Goal: Task Accomplishment & Management: Manage account settings

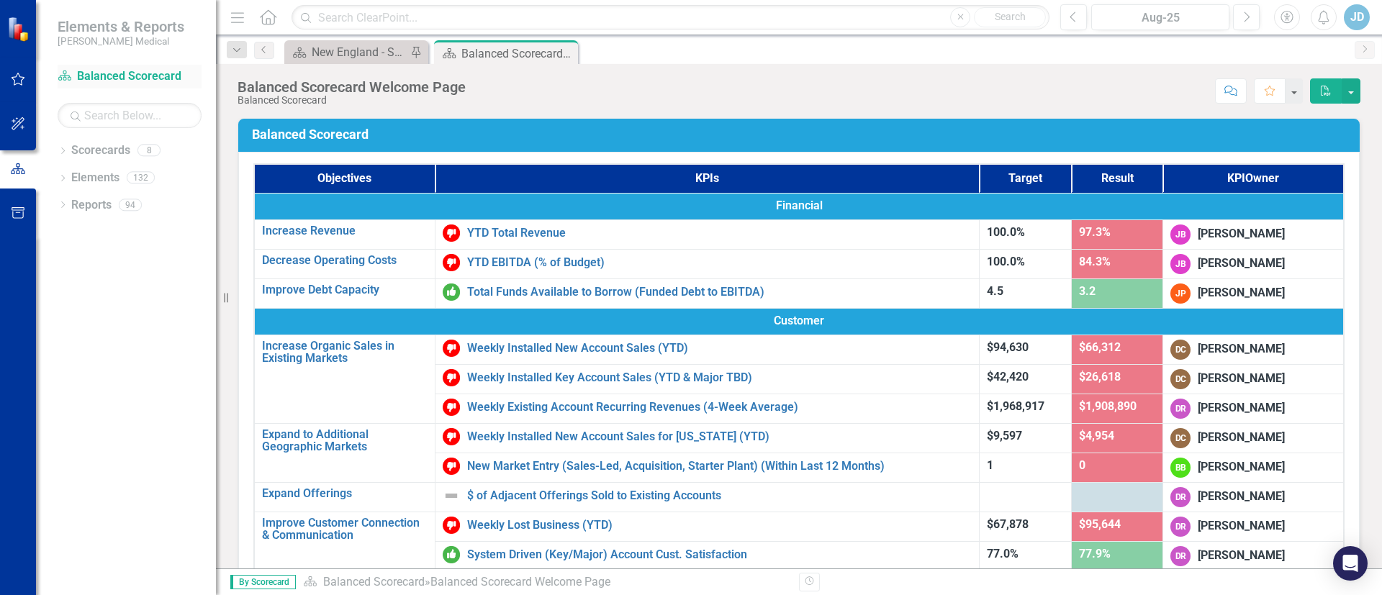
click at [137, 73] on link "Scorecard Balanced Scorecard" at bounding box center [130, 76] width 144 height 17
click at [334, 52] on div "New England - Sales - Overview Dashboard" at bounding box center [359, 52] width 95 height 18
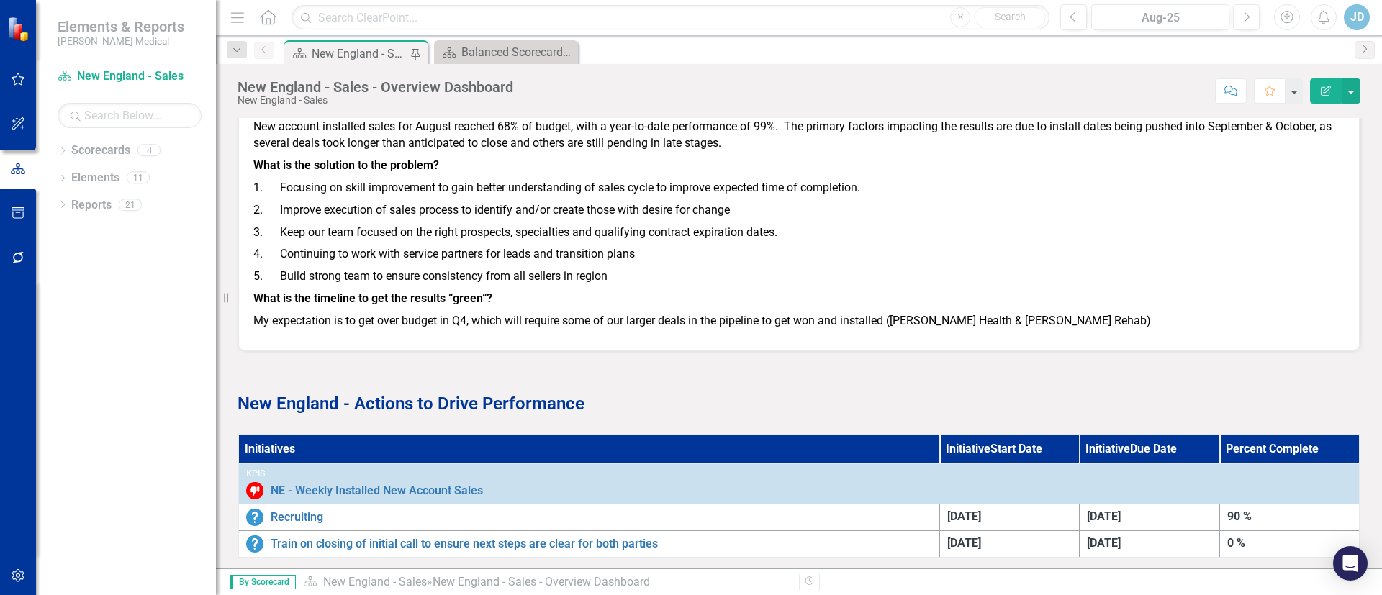
scroll to position [1698, 0]
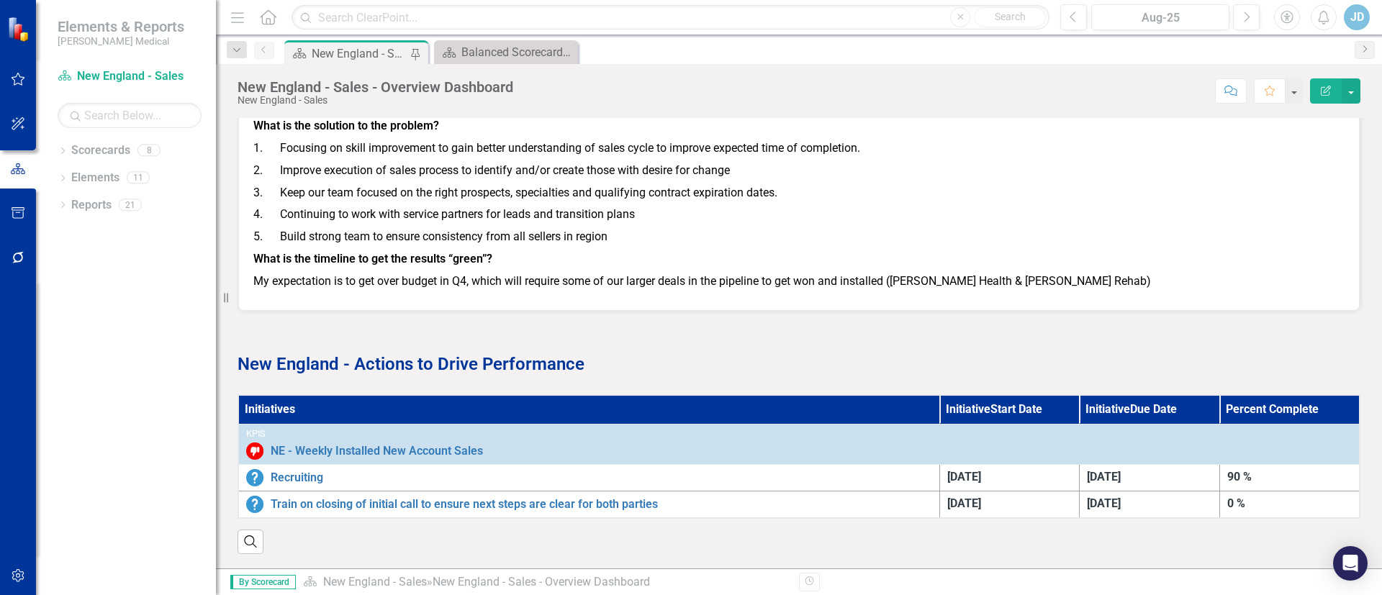
click at [281, 397] on th "Initiatives" at bounding box center [588, 409] width 701 height 29
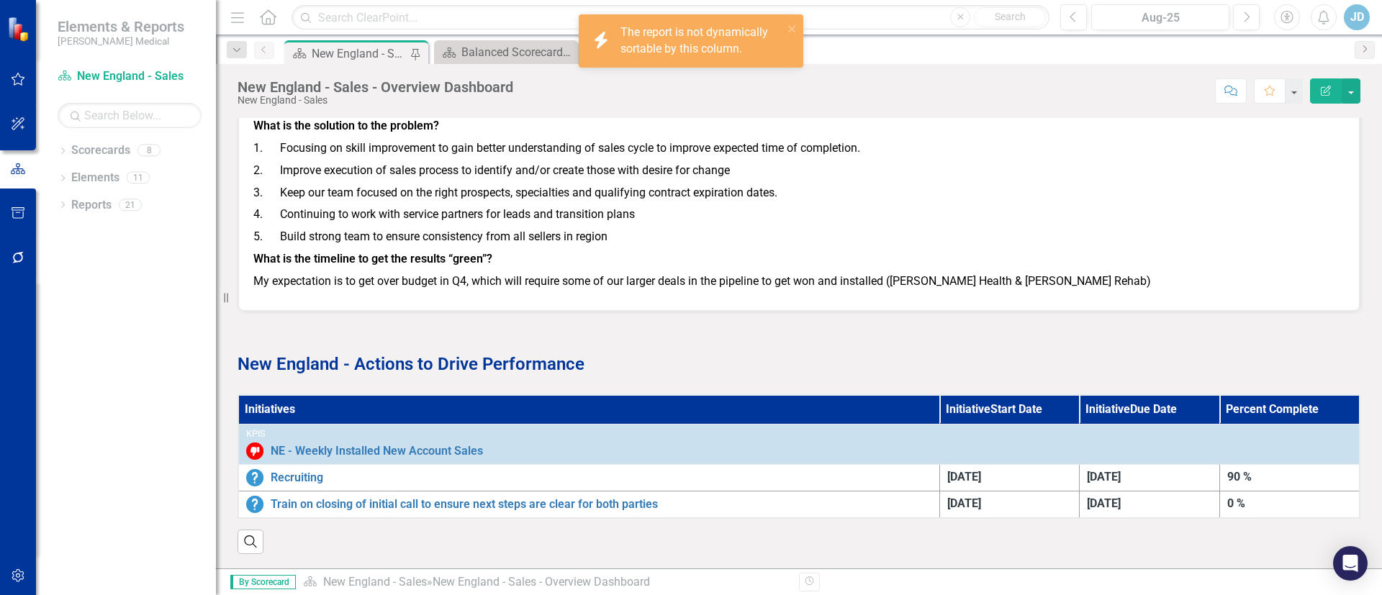
click at [281, 397] on th "Initiatives" at bounding box center [588, 409] width 701 height 29
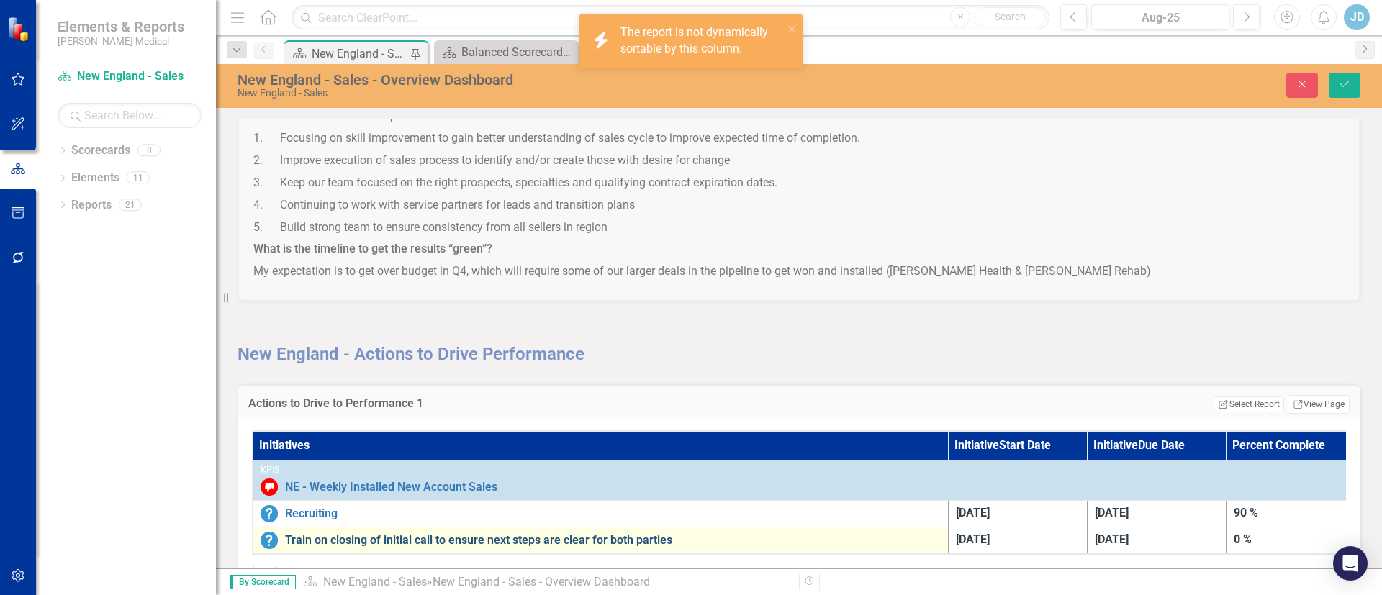
click at [533, 540] on link "Train on closing of initial call to ensure next steps are clear for both parties" at bounding box center [613, 540] width 656 height 13
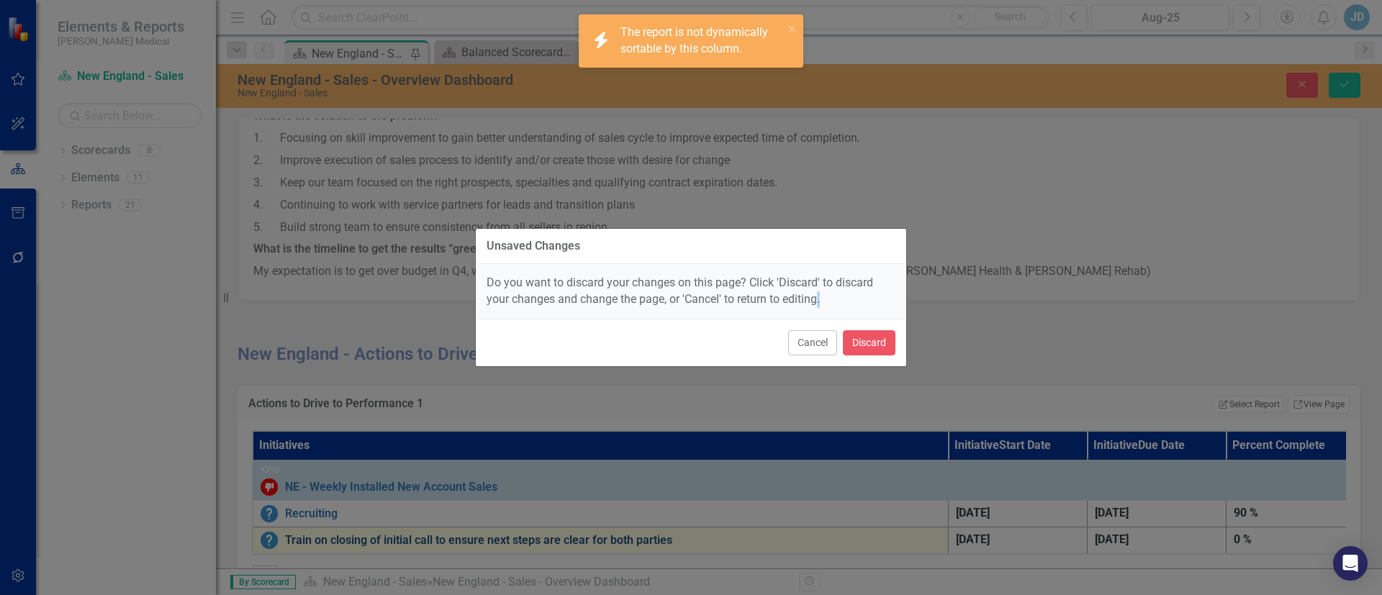
click at [533, 540] on div "Unsaved Changes Do you want to discard your changes on this page? Click 'Discar…" at bounding box center [691, 297] width 432 height 595
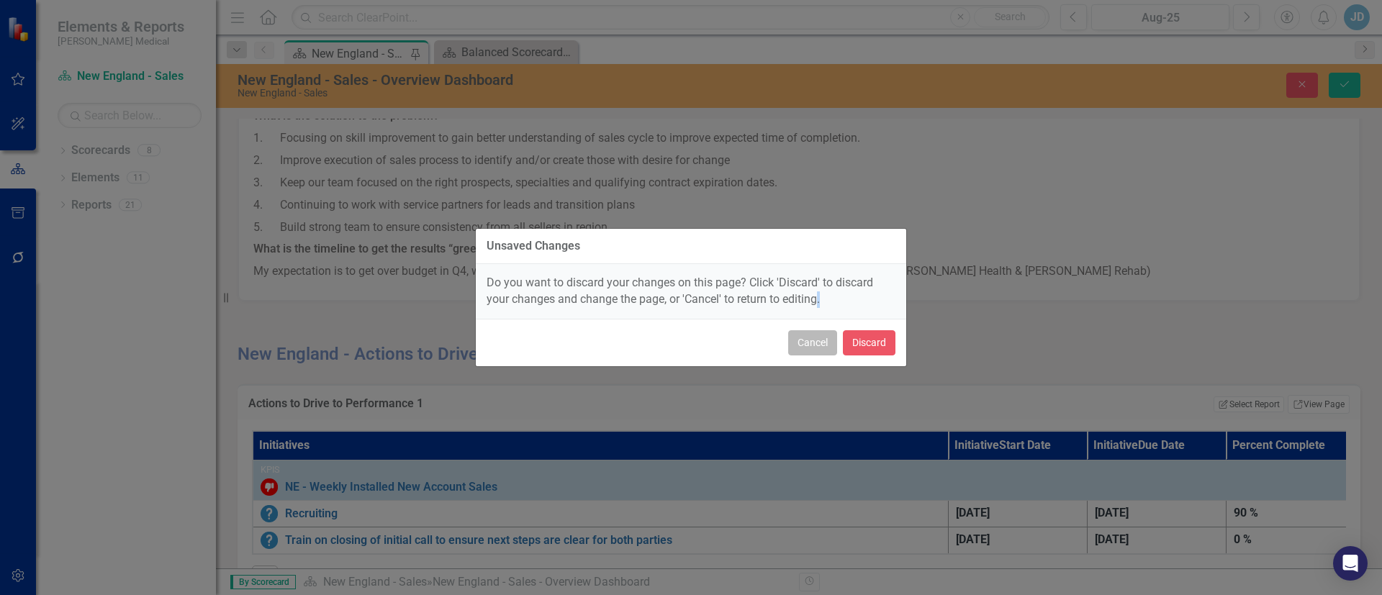
click at [803, 343] on button "Cancel" at bounding box center [812, 342] width 49 height 25
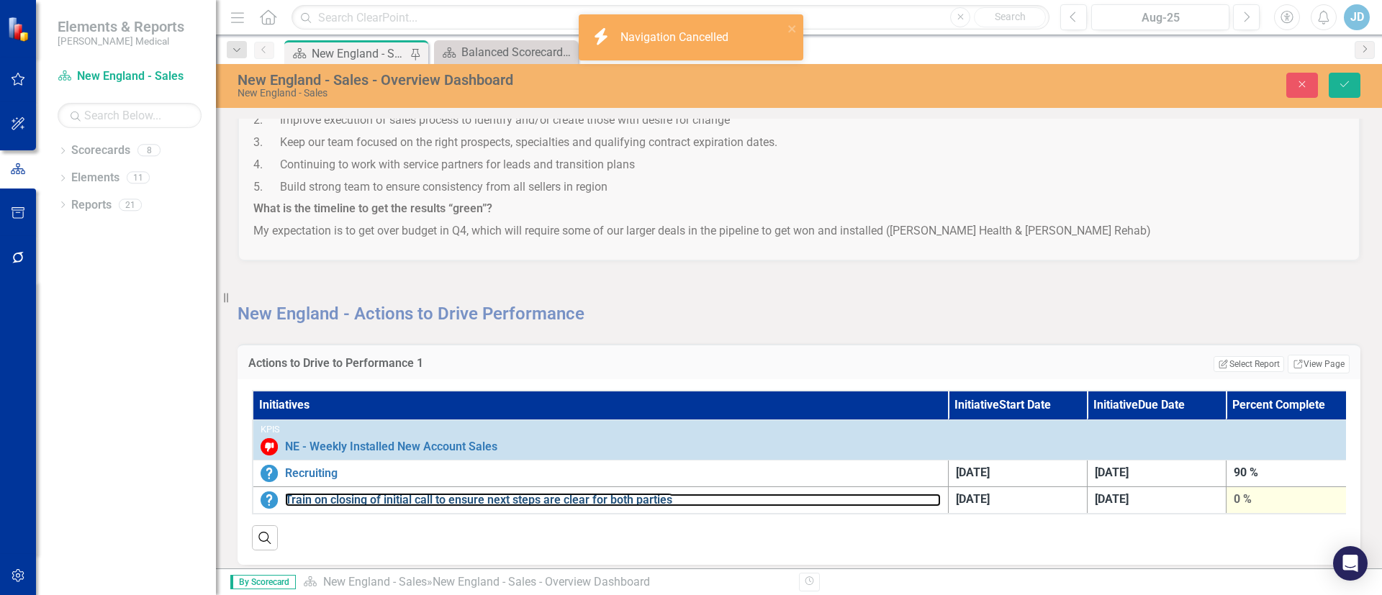
scroll to position [1759, 0]
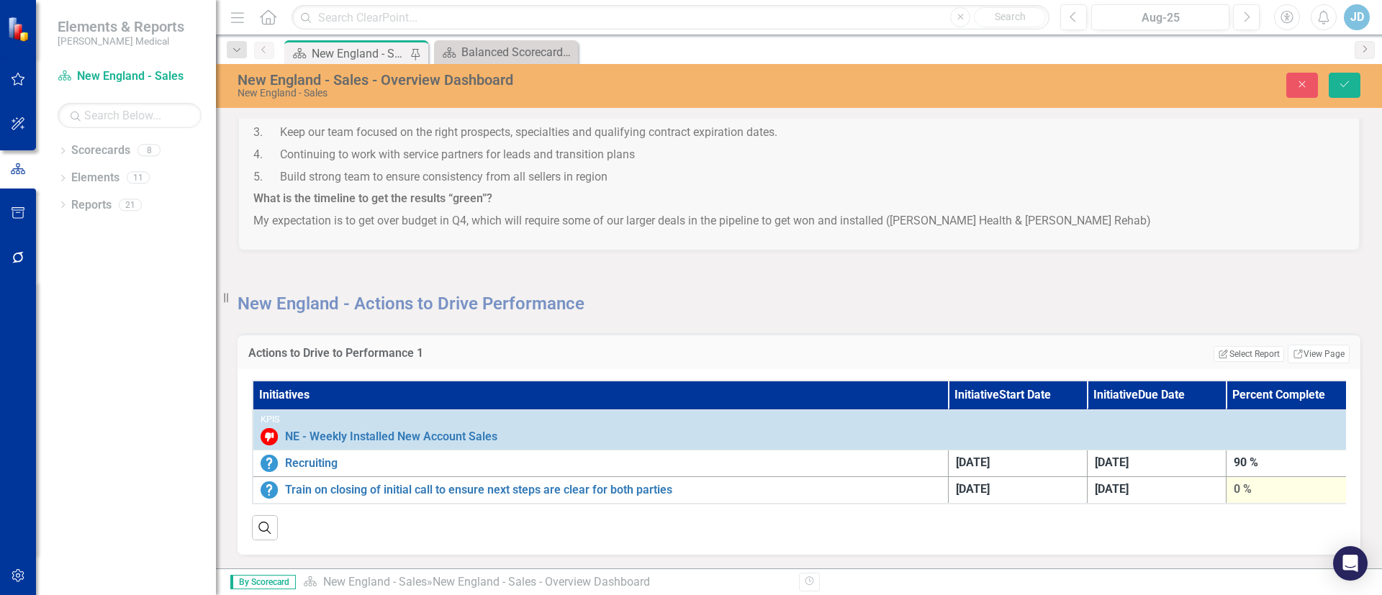
click at [1264, 482] on div "0 %" at bounding box center [1296, 490] width 124 height 17
click at [1258, 346] on button "Edit Report Select Report" at bounding box center [1249, 354] width 70 height 16
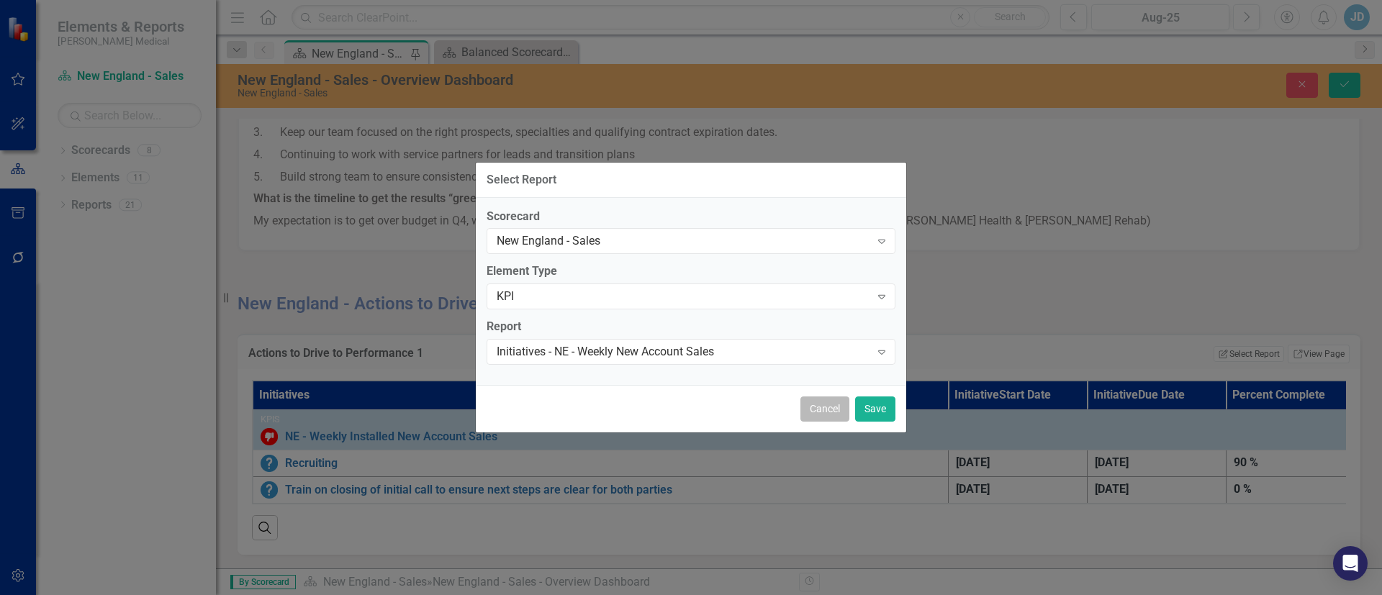
click at [831, 413] on button "Cancel" at bounding box center [825, 409] width 49 height 25
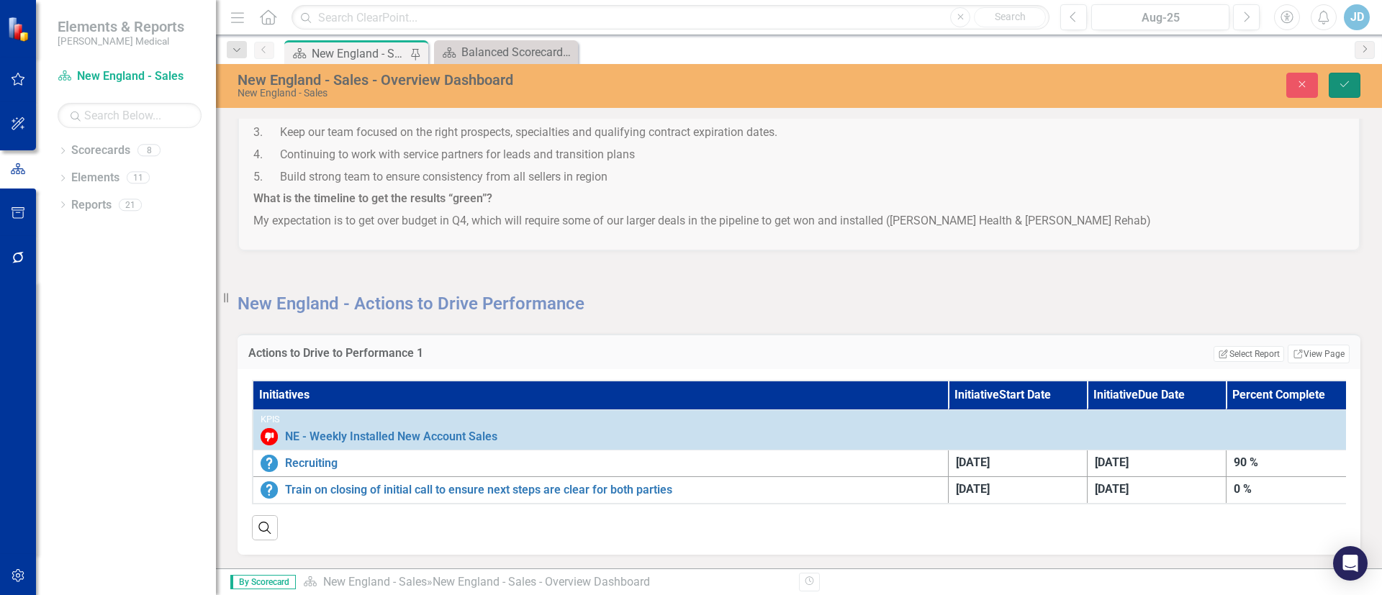
click at [1338, 88] on button "Save" at bounding box center [1345, 85] width 32 height 25
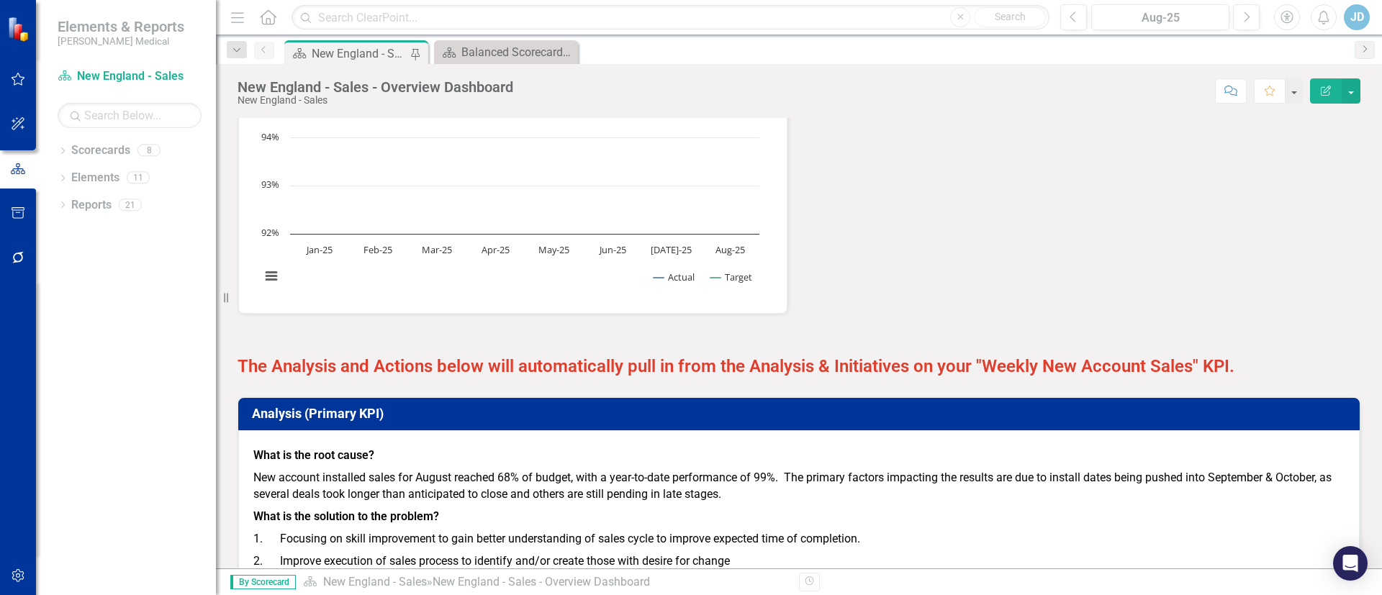
scroll to position [1698, 0]
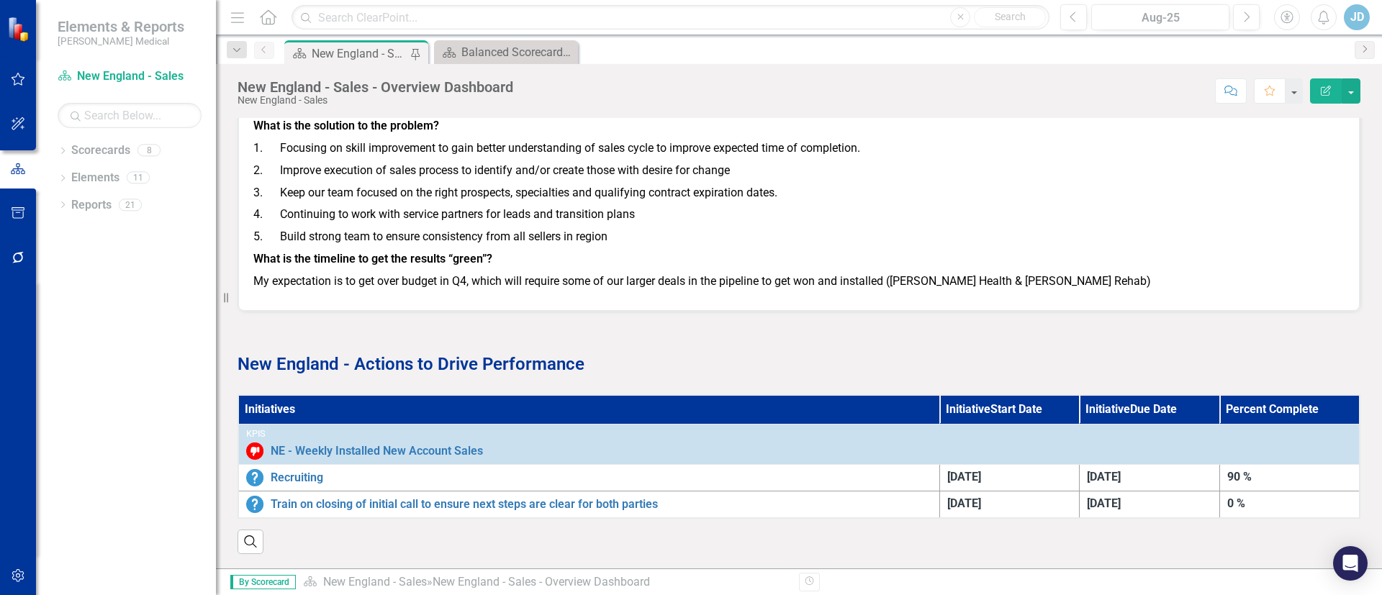
click at [263, 395] on th "Initiatives" at bounding box center [588, 409] width 701 height 29
click at [270, 398] on th "Initiatives" at bounding box center [588, 409] width 701 height 29
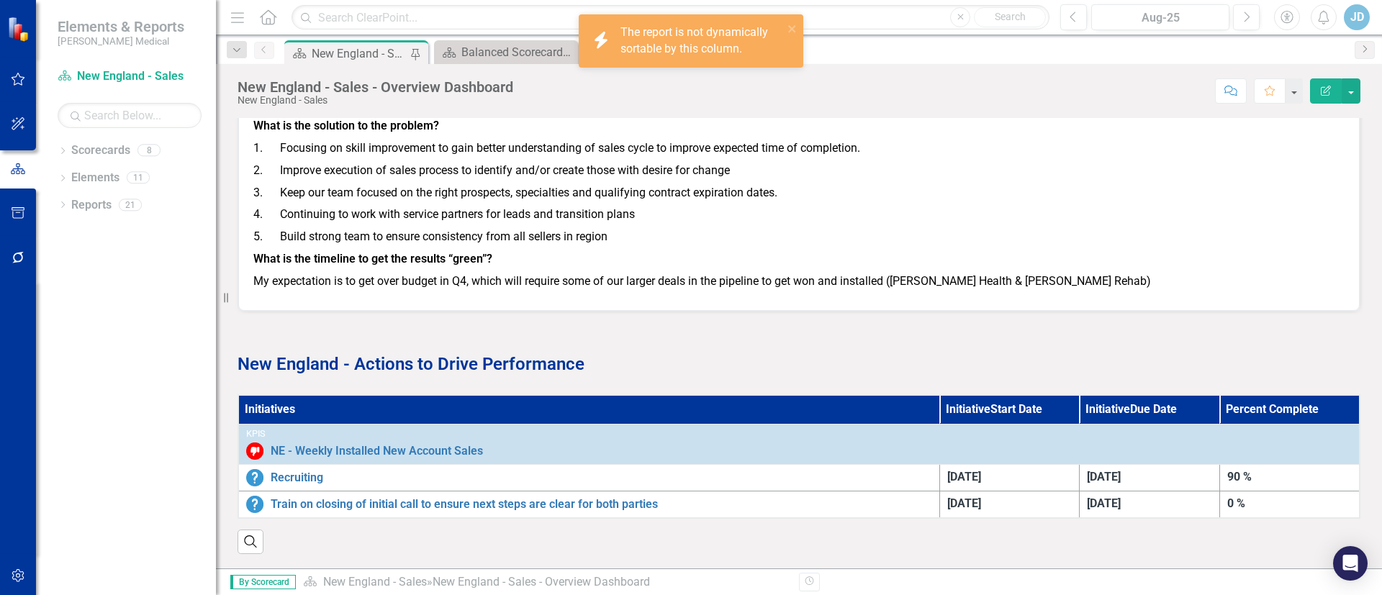
click at [270, 398] on th "Initiatives" at bounding box center [588, 409] width 701 height 29
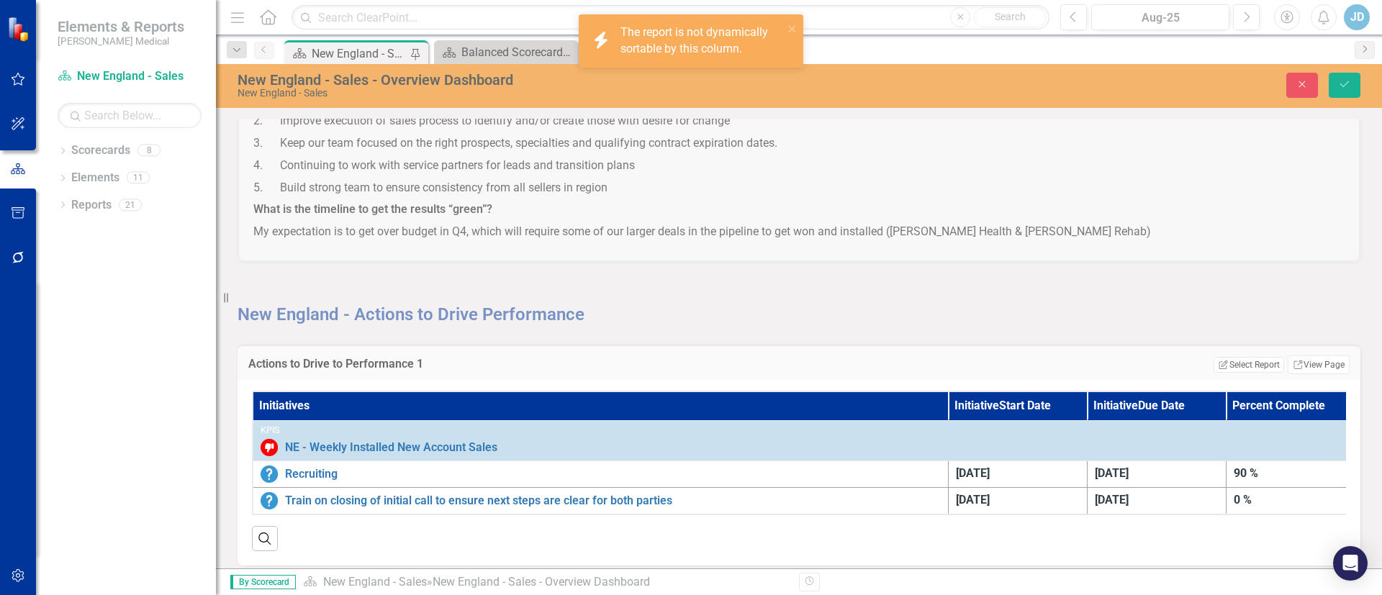
scroll to position [1759, 0]
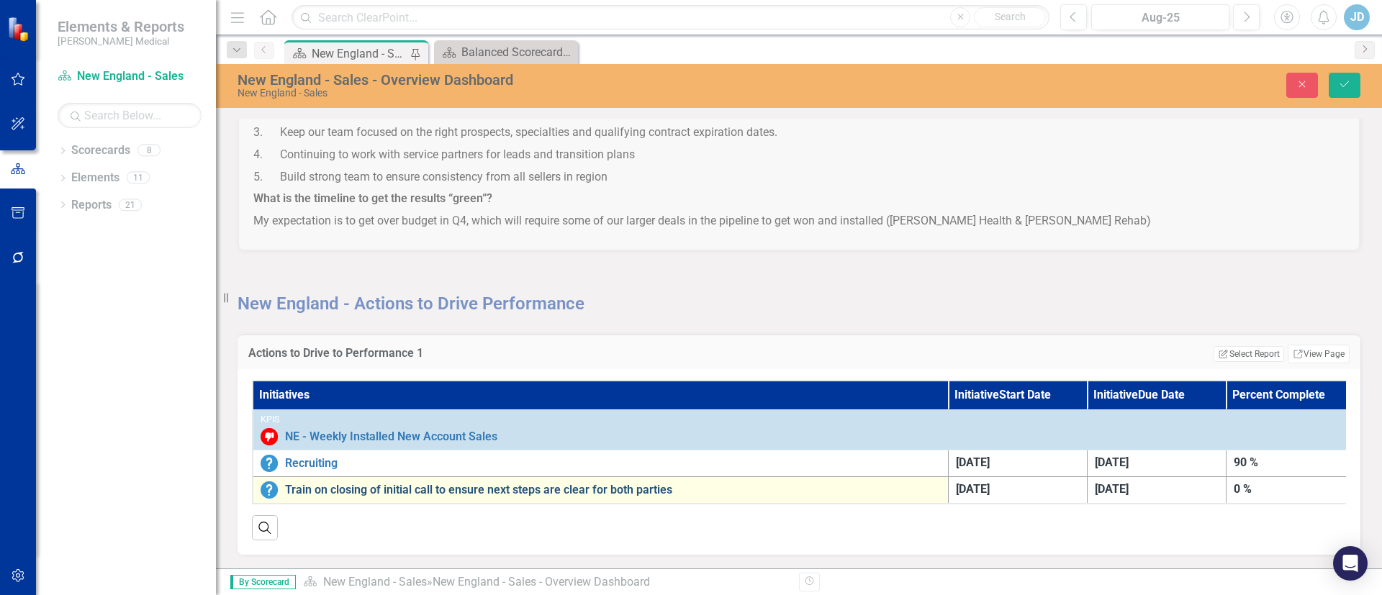
click at [372, 484] on link "Train on closing of initial call to ensure next steps are clear for both parties" at bounding box center [613, 490] width 656 height 13
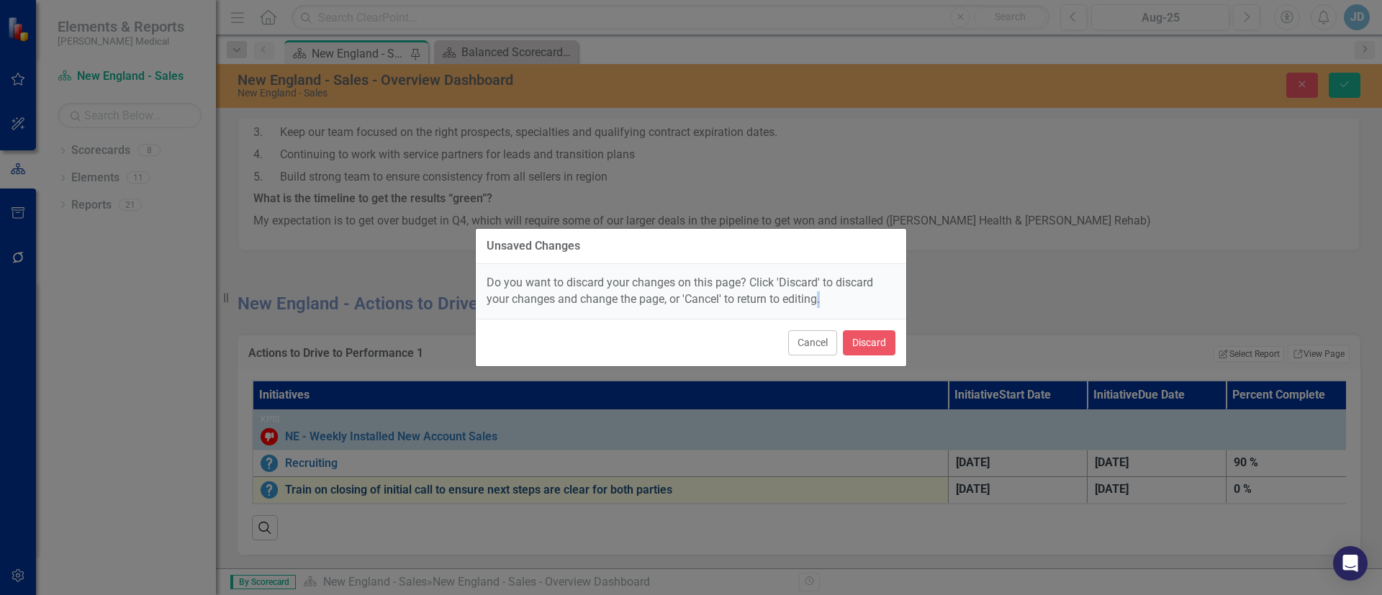
click at [372, 480] on div "Unsaved Changes Do you want to discard your changes on this page? Click 'Discar…" at bounding box center [691, 297] width 1382 height 595
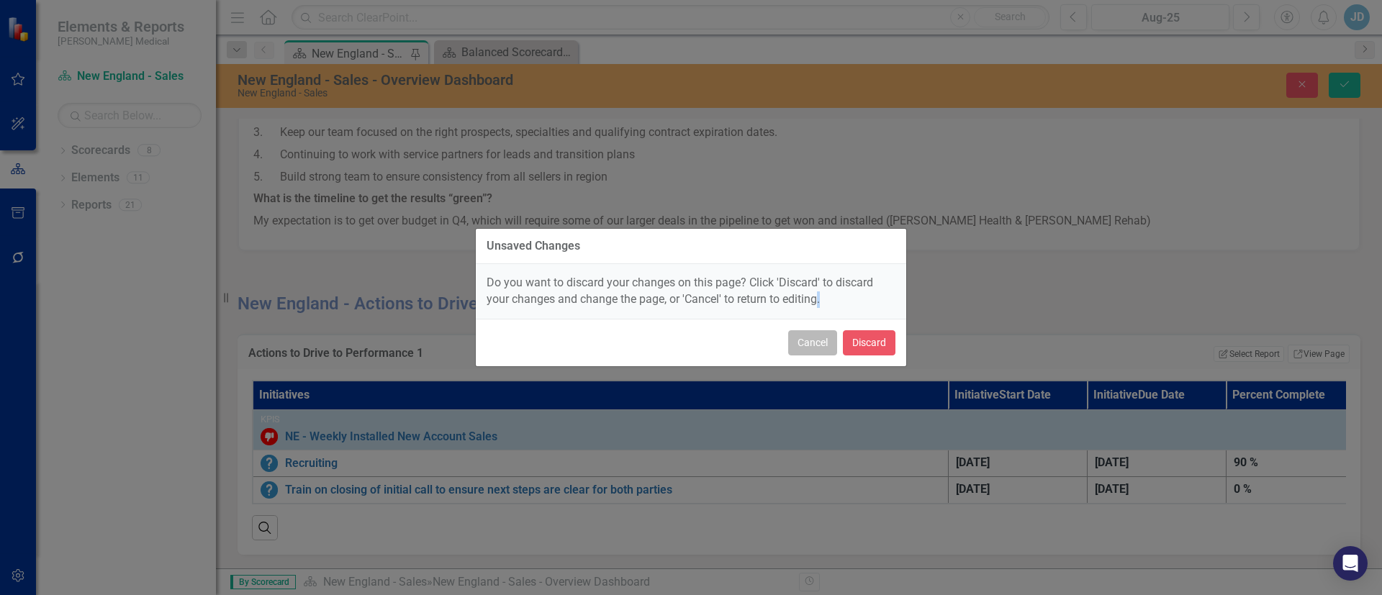
click at [825, 343] on button "Cancel" at bounding box center [812, 342] width 49 height 25
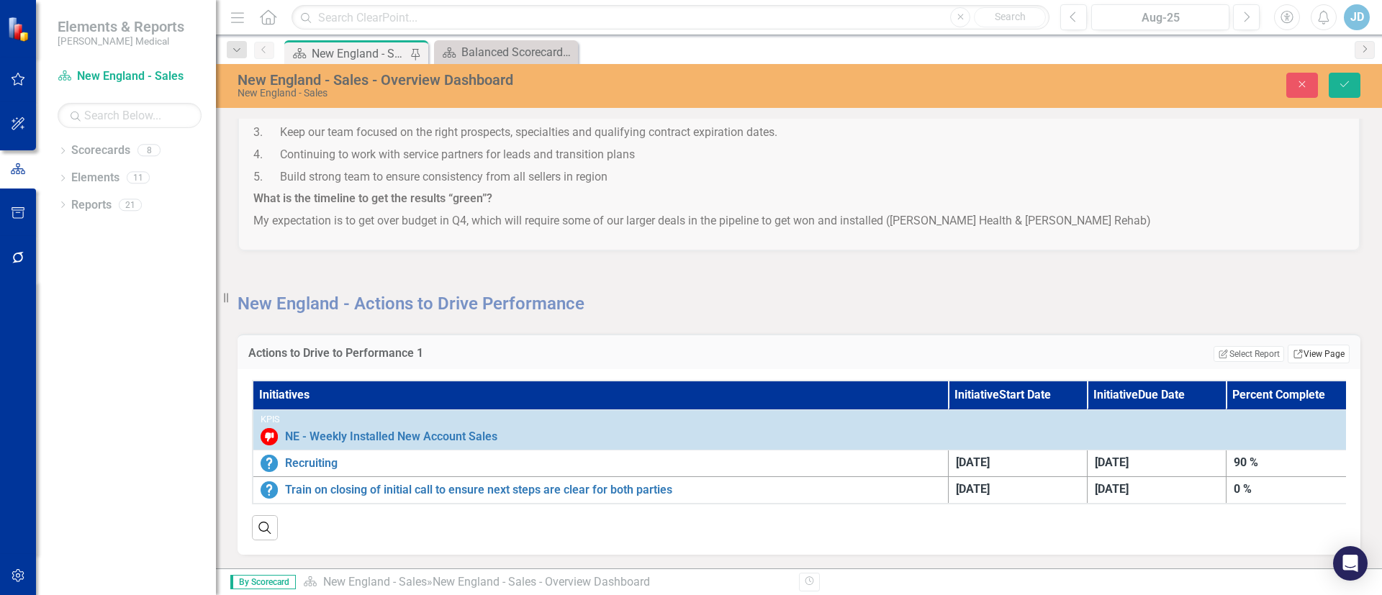
click at [1297, 345] on link "Link View Page" at bounding box center [1319, 354] width 62 height 19
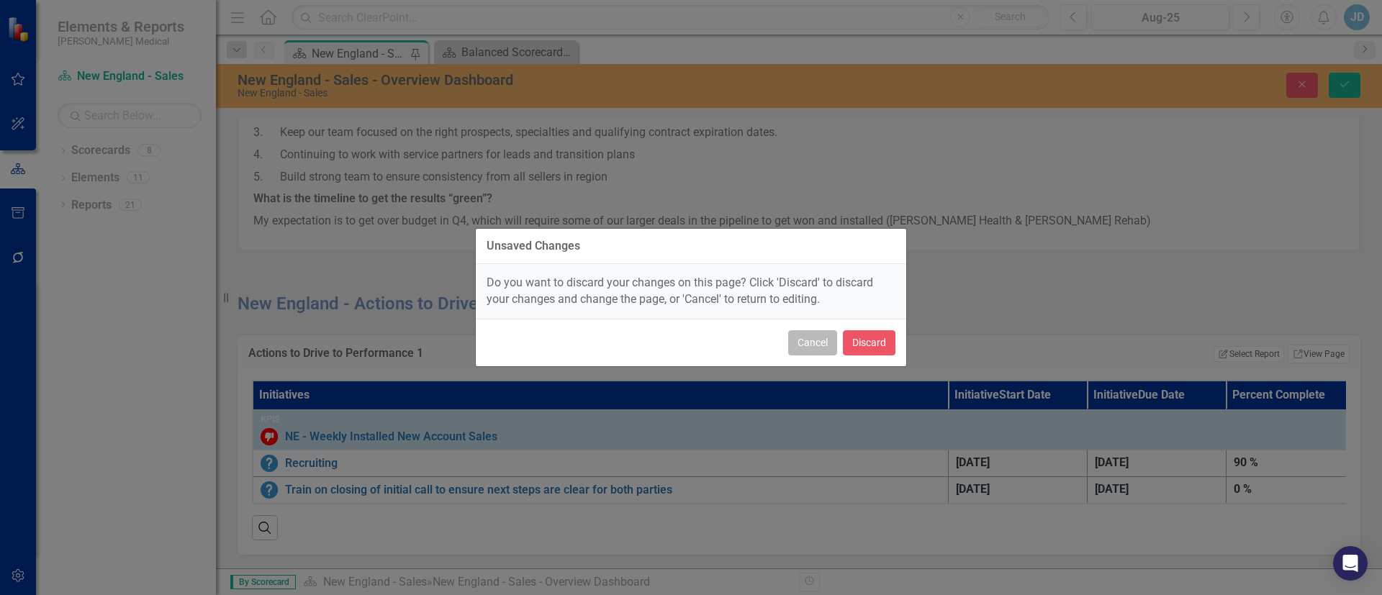
click at [830, 343] on button "Cancel" at bounding box center [812, 342] width 49 height 25
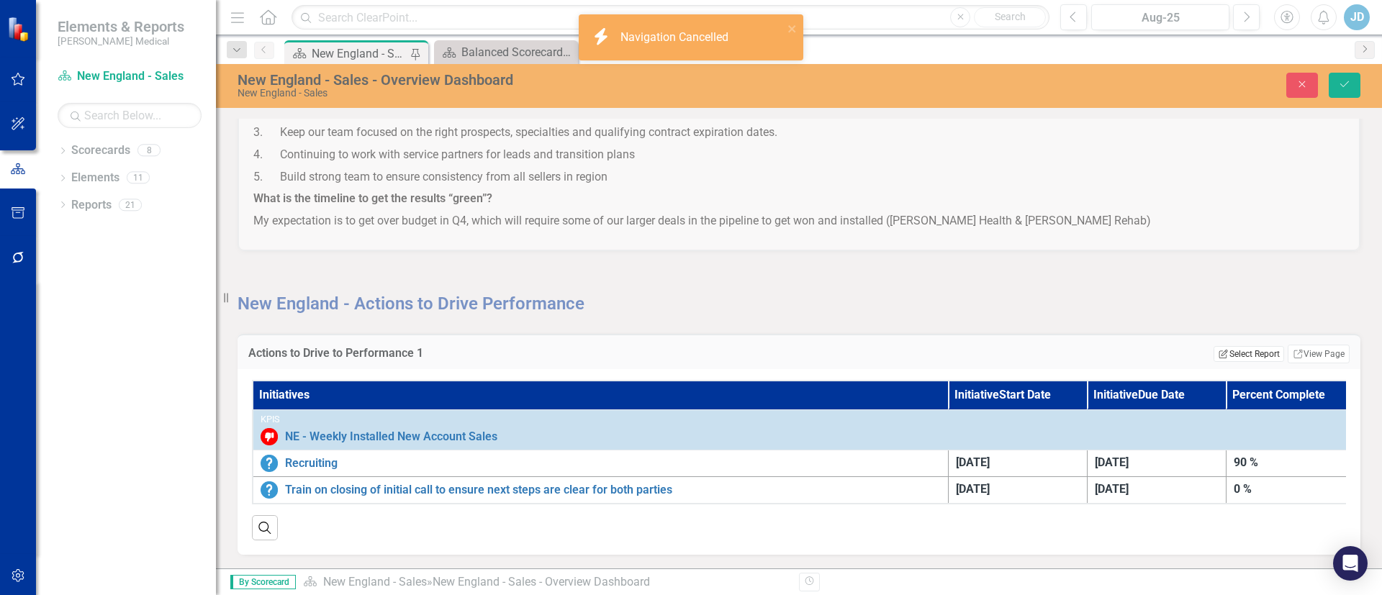
click at [1253, 346] on button "Edit Report Select Report" at bounding box center [1249, 354] width 70 height 16
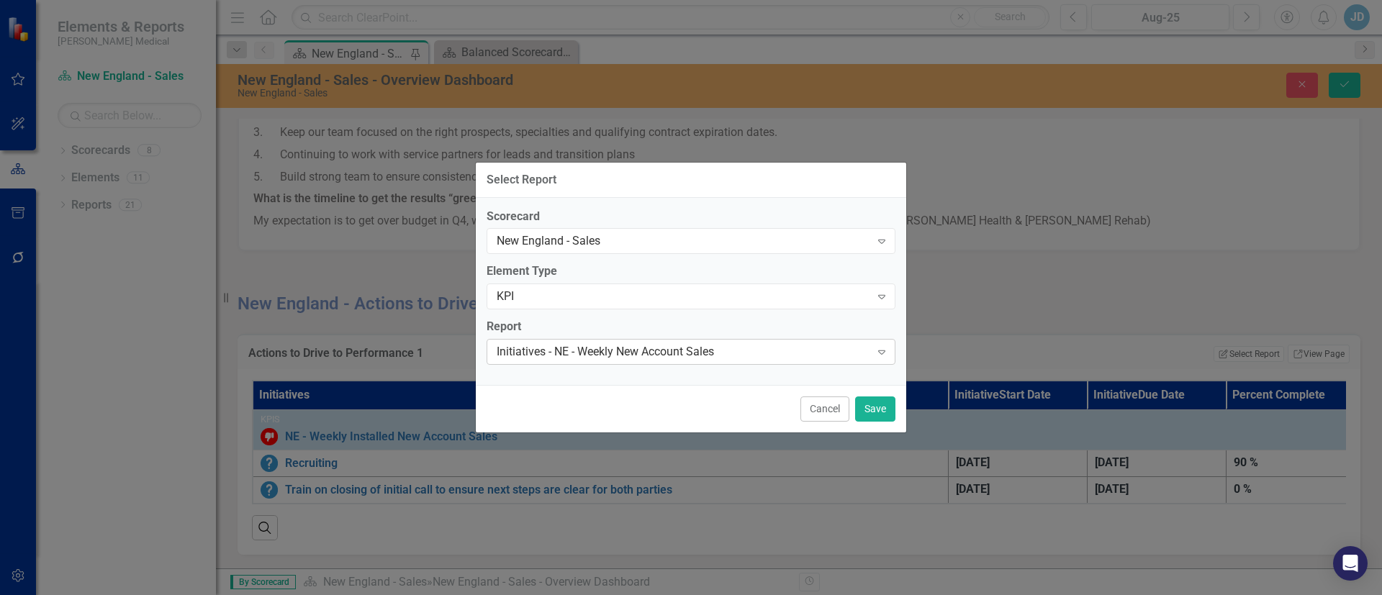
click at [886, 355] on icon "Expand" at bounding box center [882, 352] width 14 height 12
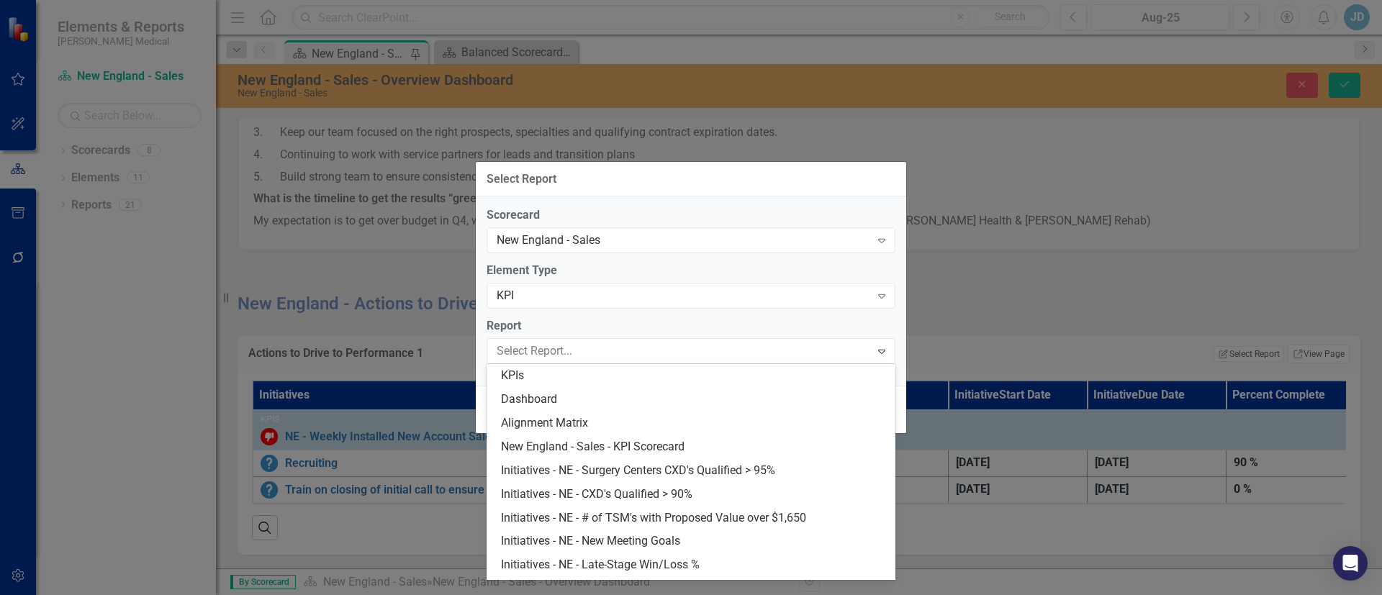
scroll to position [68, 0]
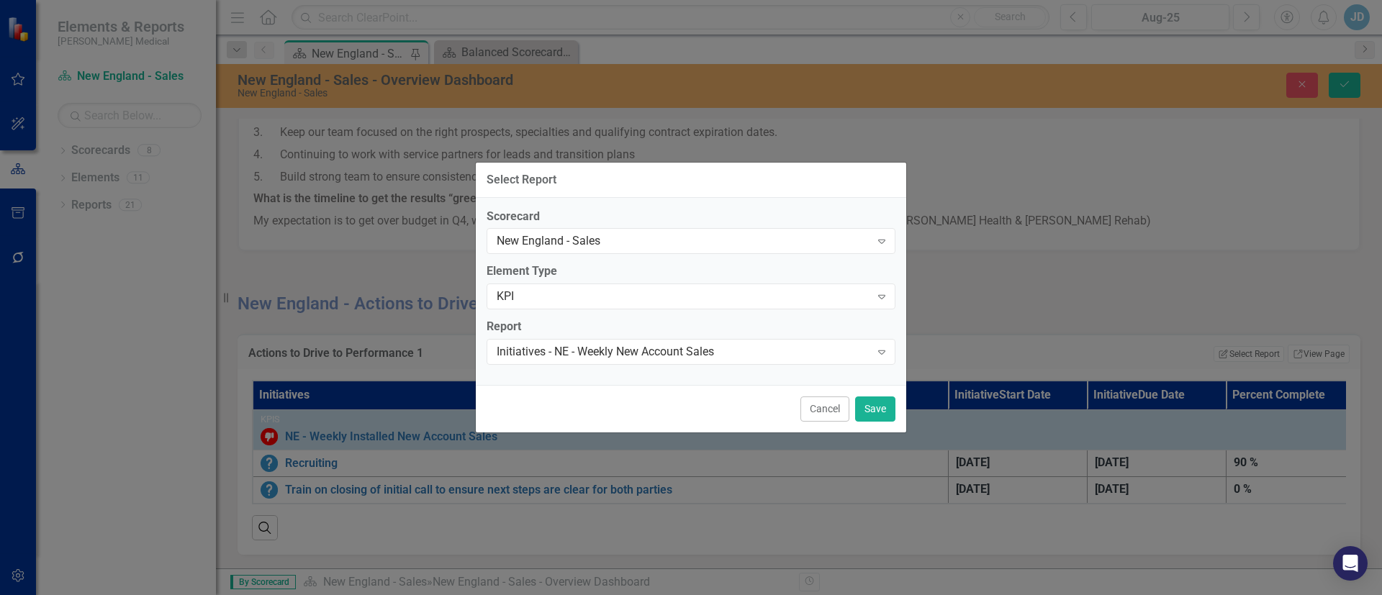
click at [1193, 279] on div "Select Report Scorecard [GEOGRAPHIC_DATA] - Sales Expand Element Type KPI Expan…" at bounding box center [691, 297] width 1382 height 595
click at [814, 407] on button "Cancel" at bounding box center [825, 409] width 49 height 25
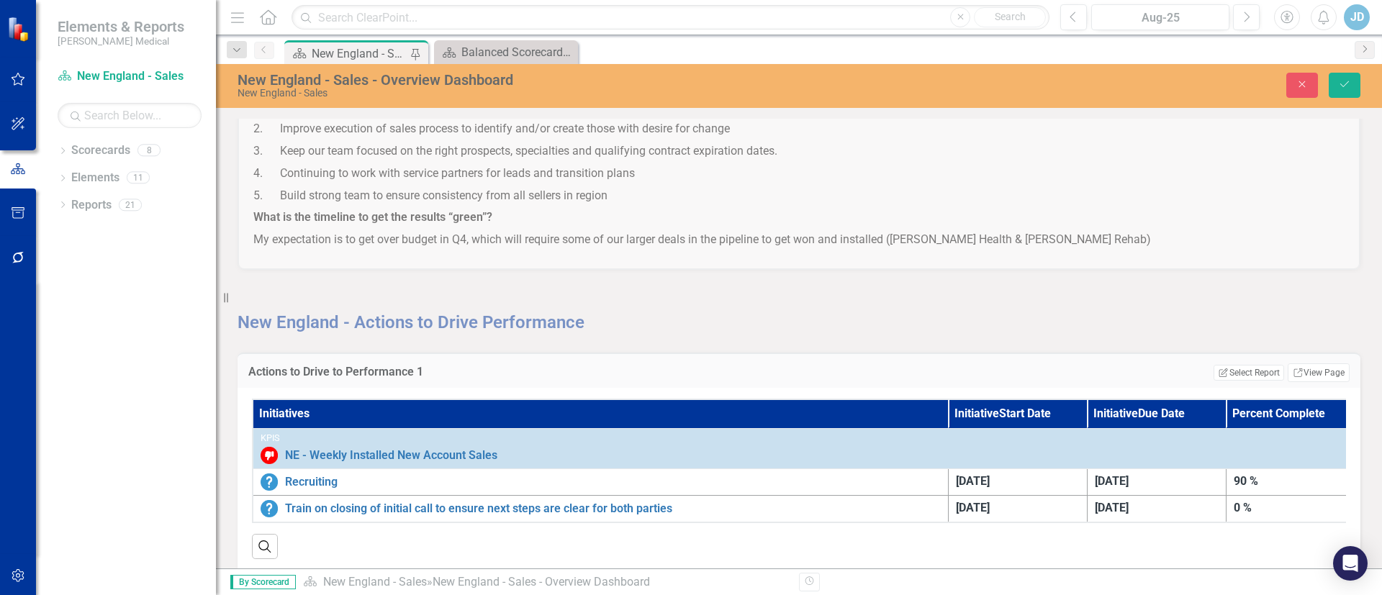
scroll to position [1759, 0]
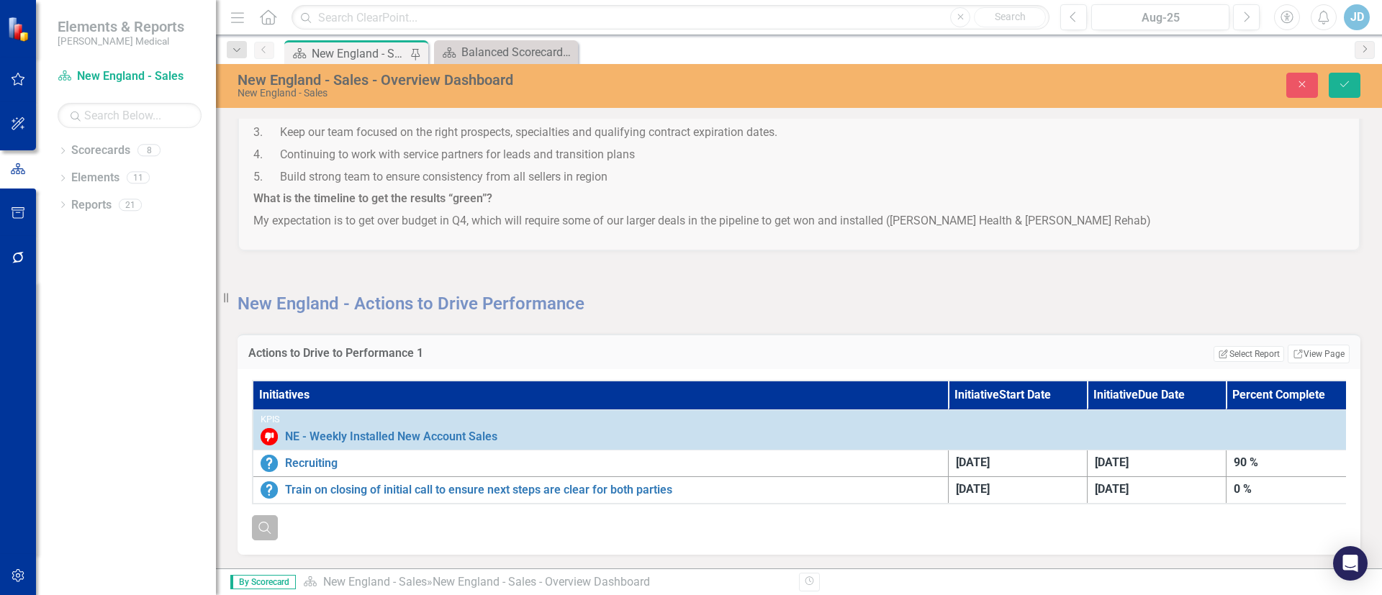
click at [262, 529] on icon "Search" at bounding box center [265, 527] width 16 height 13
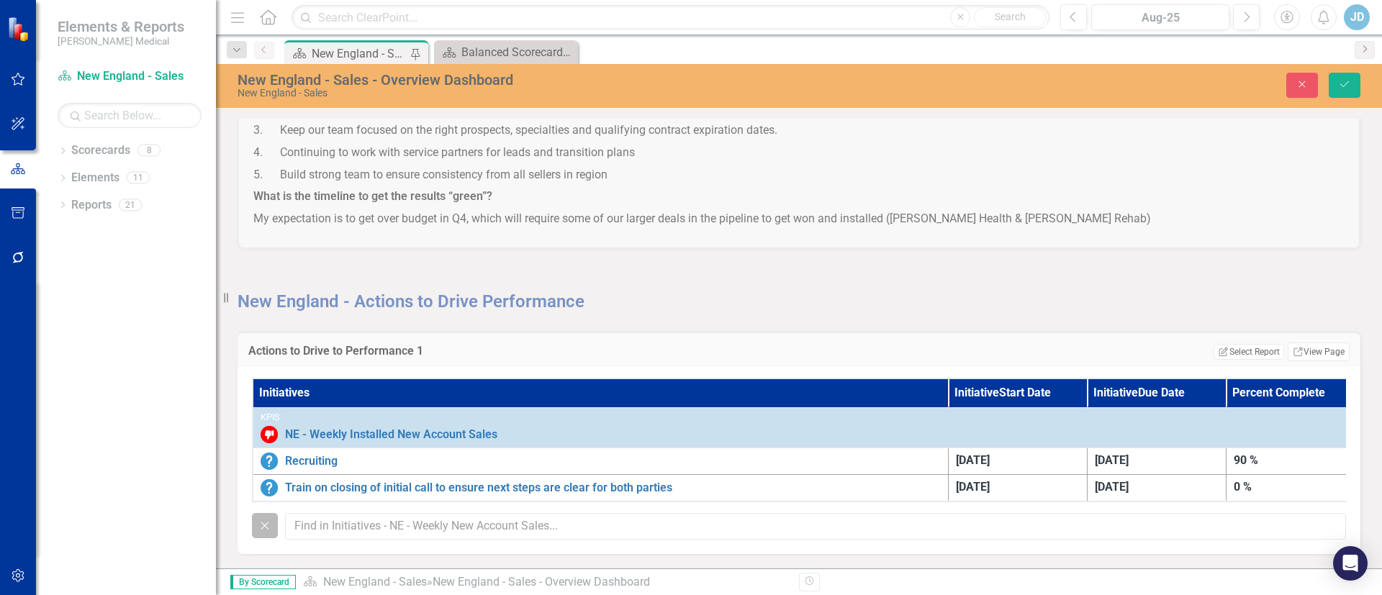
click at [266, 525] on icon "Close" at bounding box center [265, 525] width 16 height 13
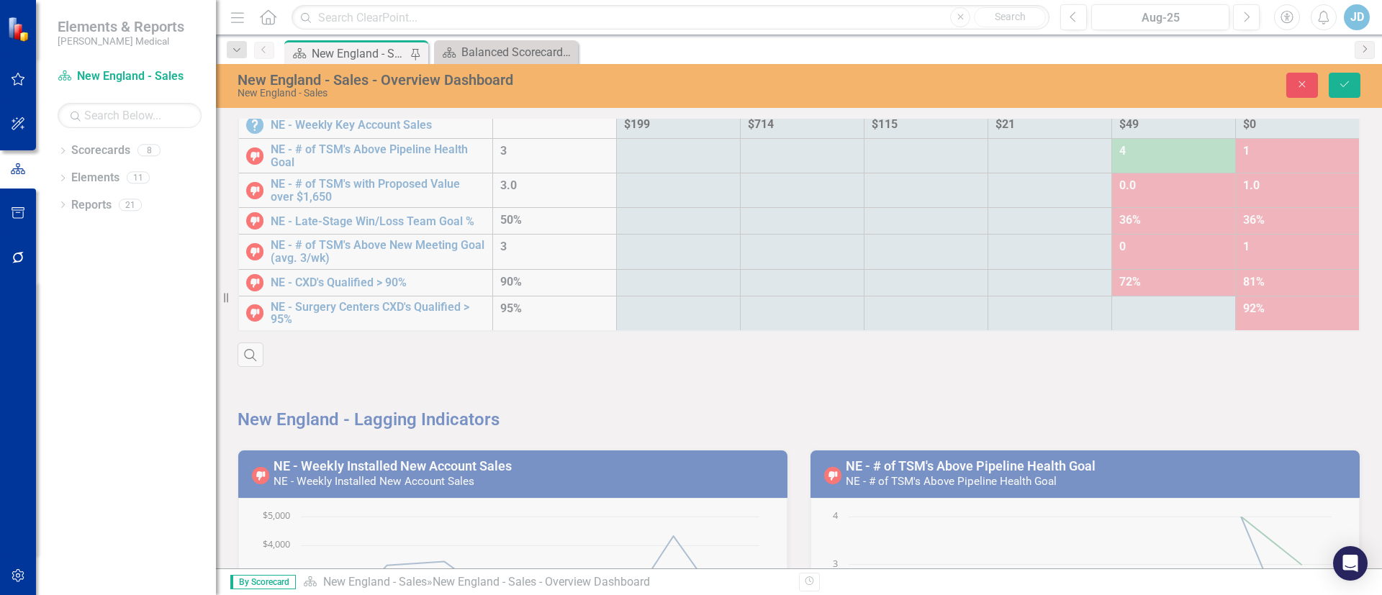
scroll to position [0, 0]
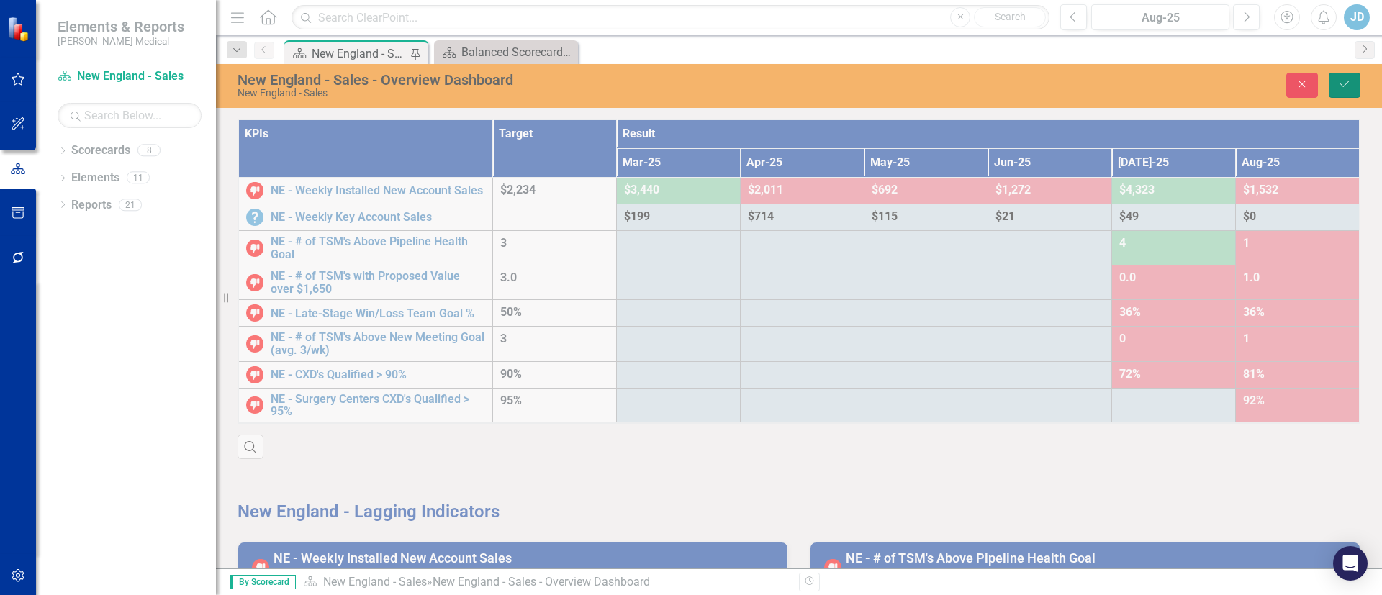
click at [1356, 83] on button "Save" at bounding box center [1345, 85] width 32 height 25
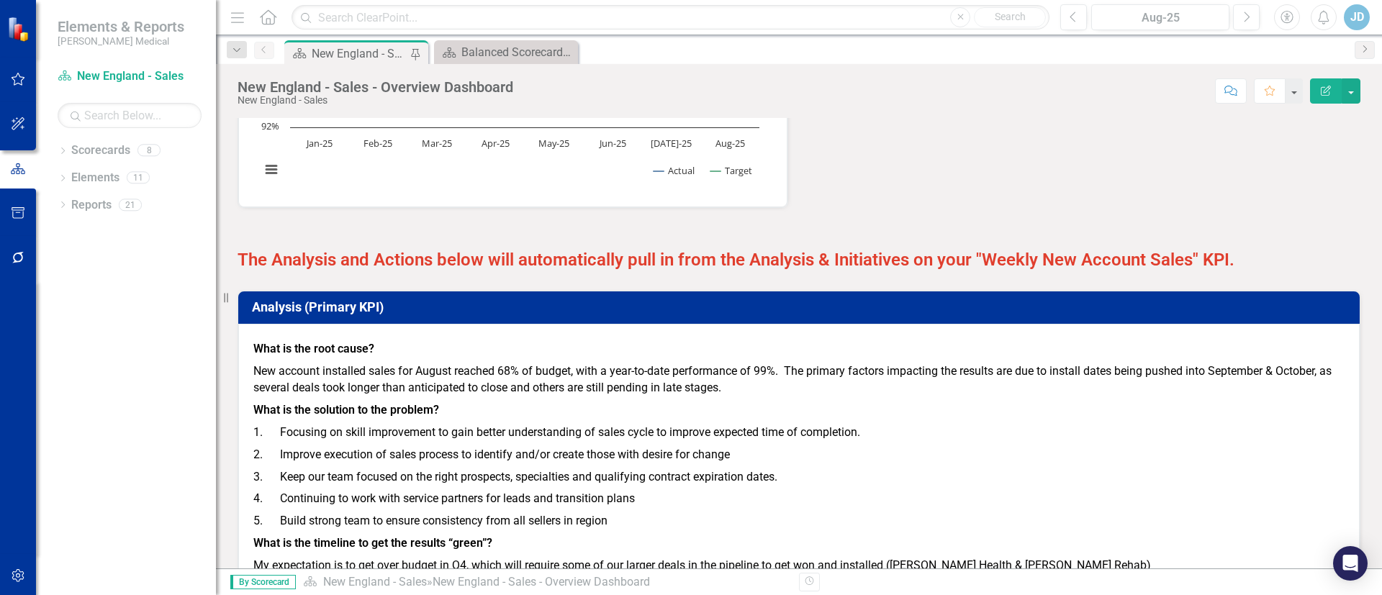
scroll to position [1481, 0]
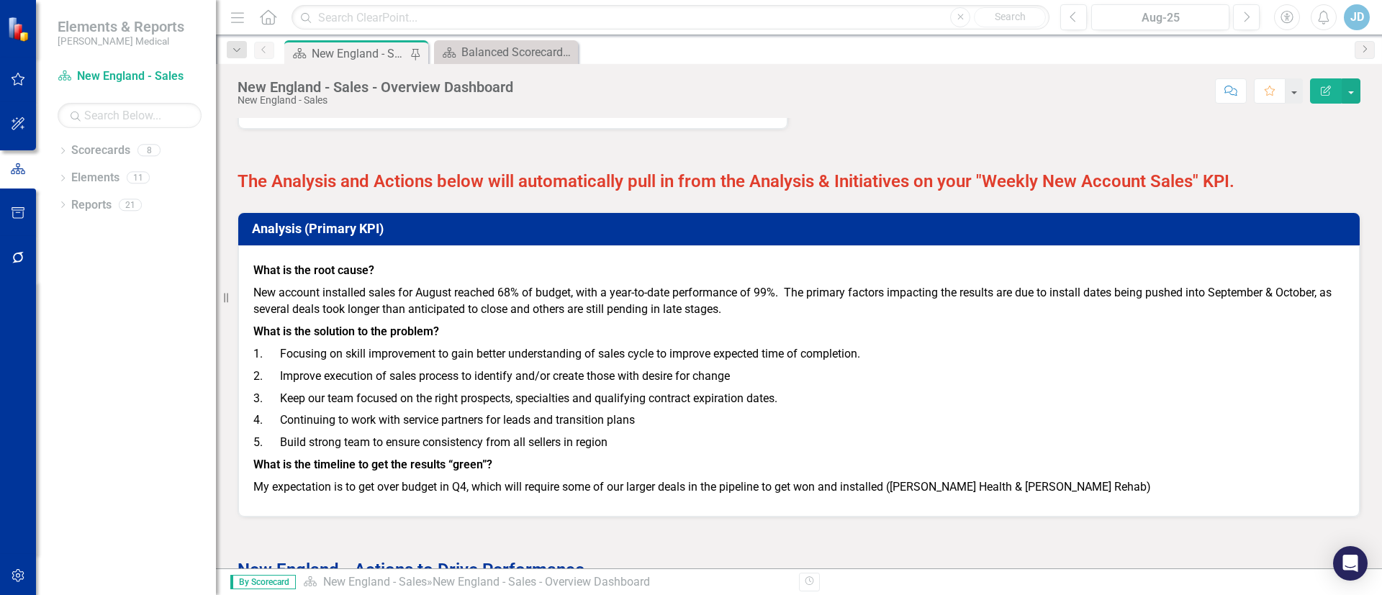
click at [287, 227] on h3 "Analysis (Primary KPI)" at bounding box center [801, 229] width 1099 height 14
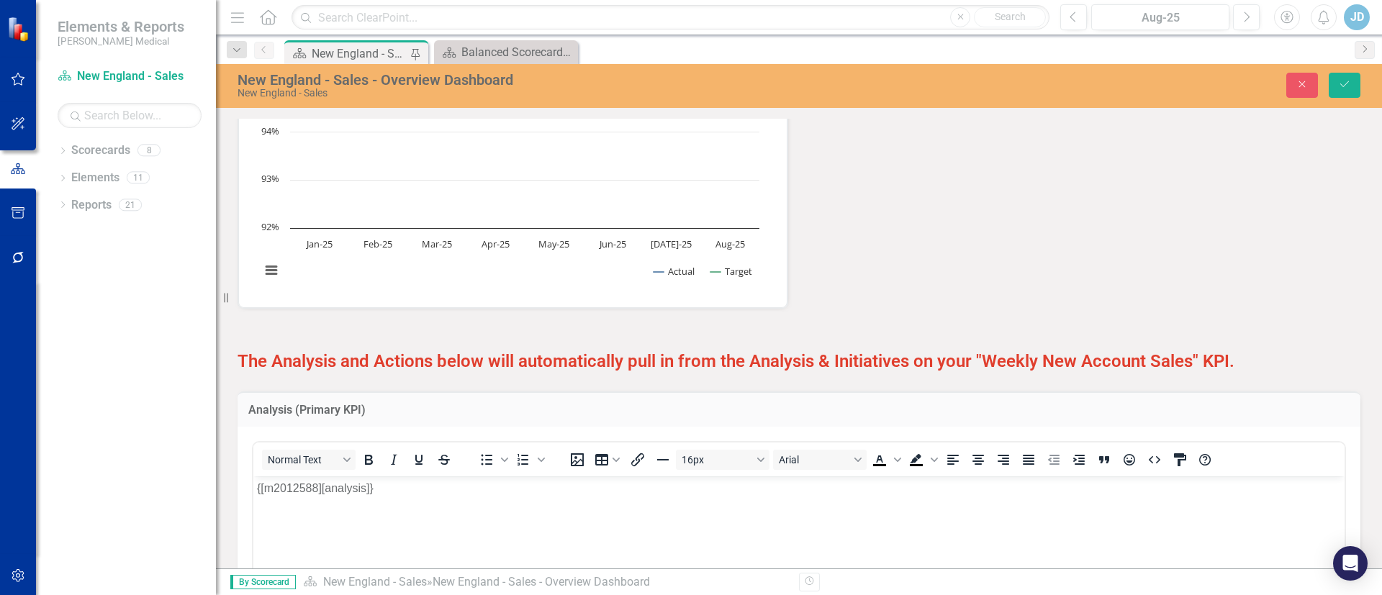
scroll to position [1410, 0]
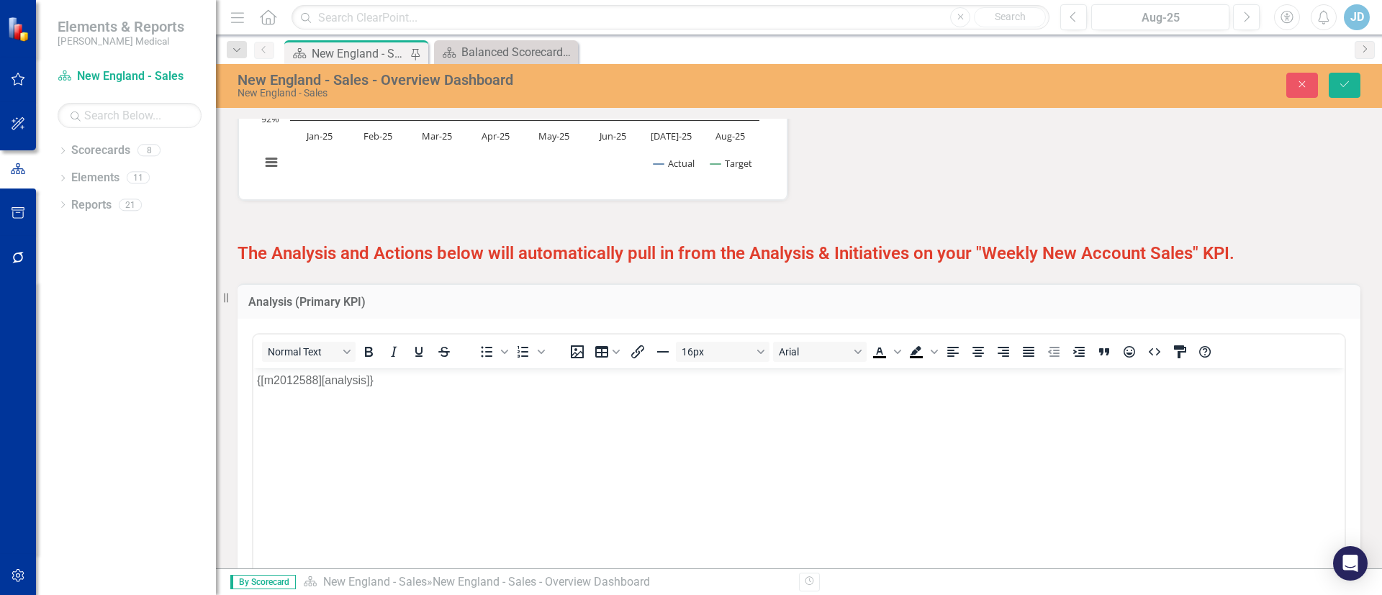
click at [366, 378] on p "{[m2012588][analysis]}" at bounding box center [799, 379] width 1084 height 17
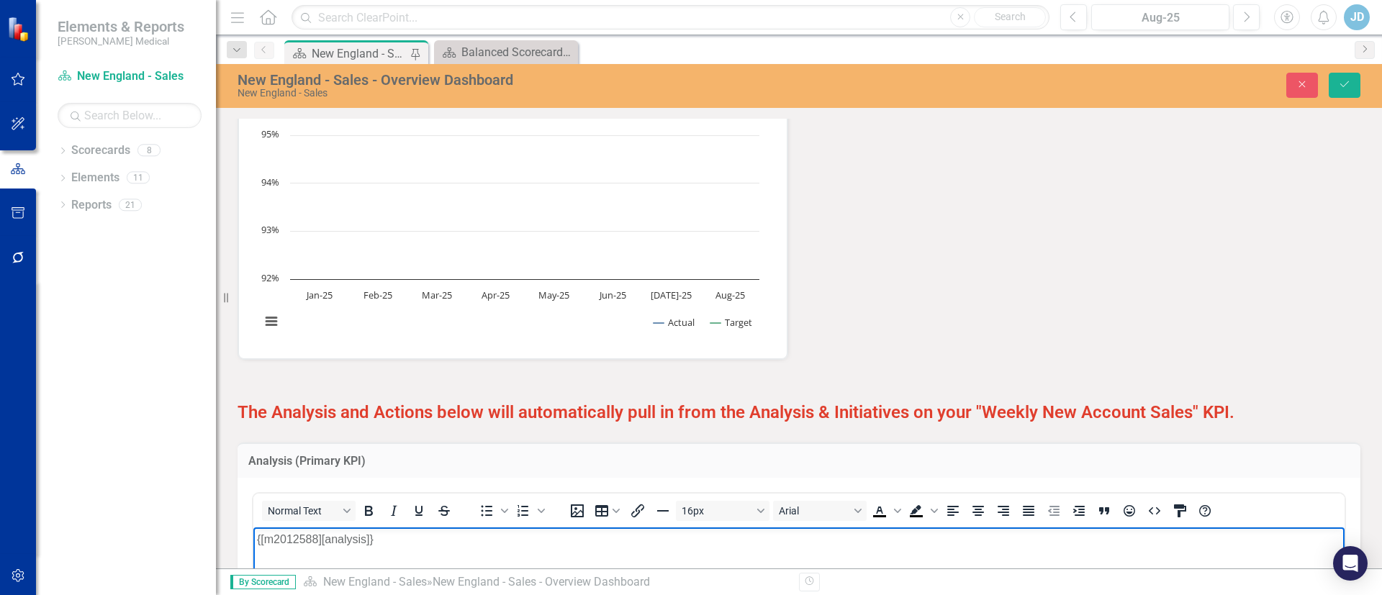
scroll to position [1194, 0]
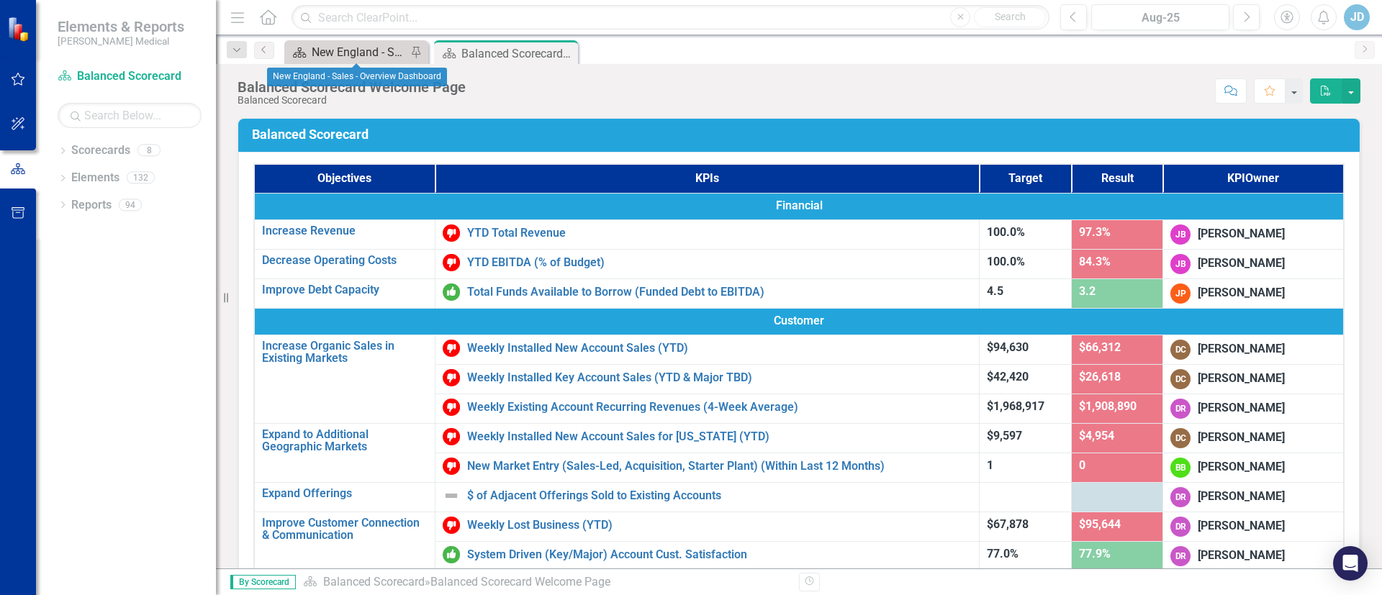
click at [341, 48] on div "New England - Sales - Overview Dashboard" at bounding box center [359, 52] width 95 height 18
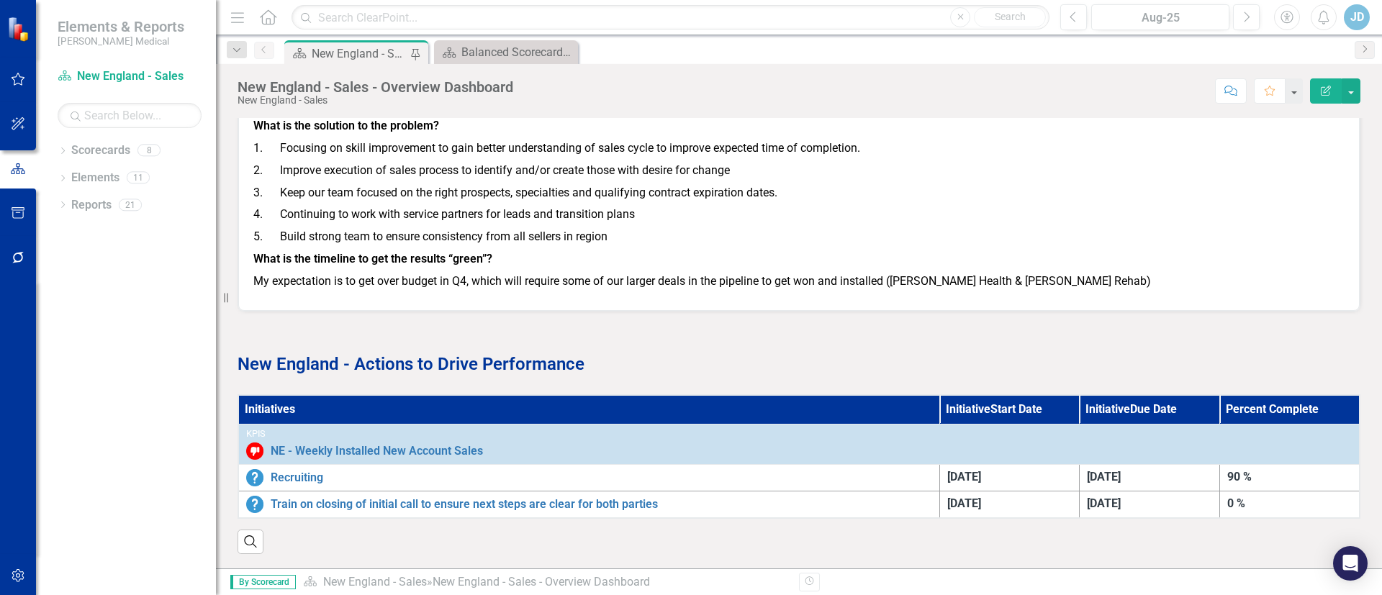
scroll to position [1590, 0]
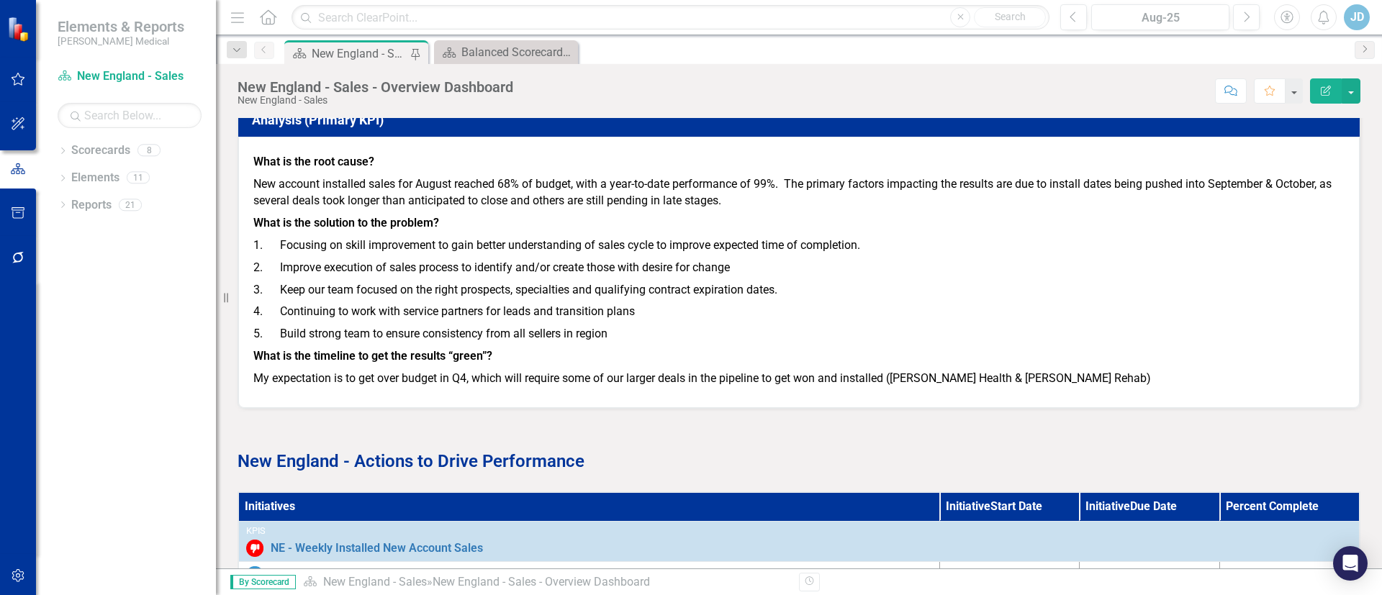
drag, startPoint x: 1123, startPoint y: 364, endPoint x: 365, endPoint y: 235, distance: 768.8
click at [367, 242] on div "What is the root cause? New account installed sales for August reached 68% of b…" at bounding box center [798, 270] width 1091 height 244
click at [1320, 86] on icon "Edit Report" at bounding box center [1326, 91] width 13 height 10
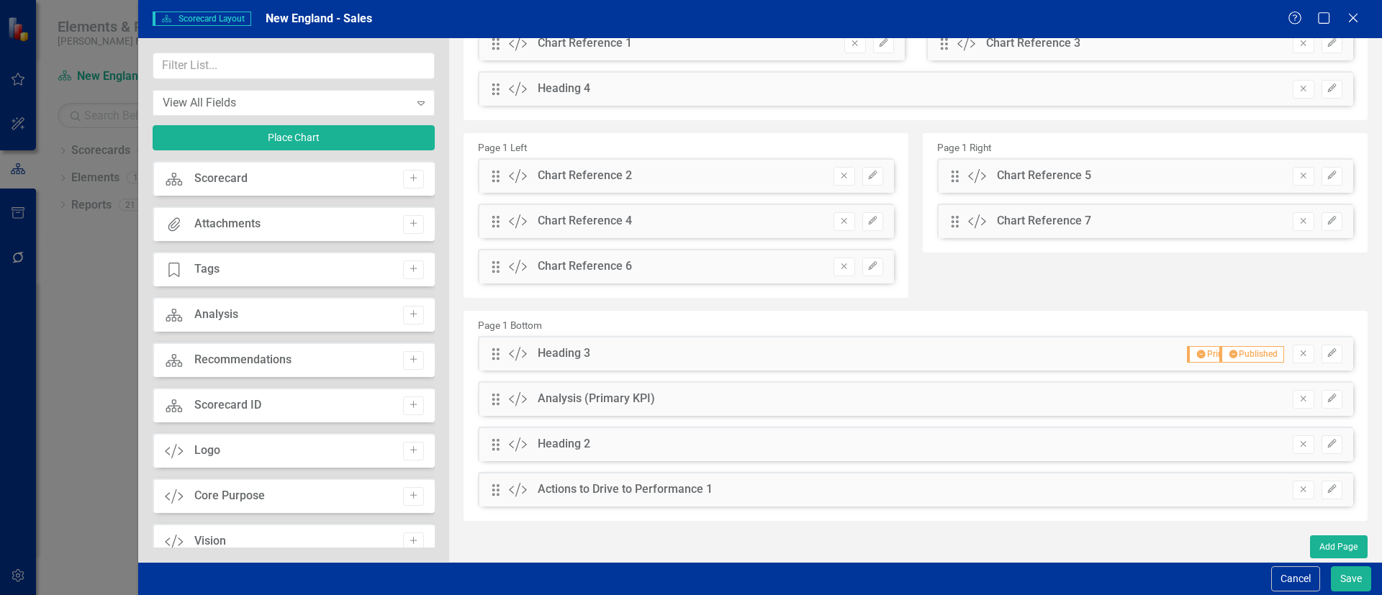
scroll to position [0, 0]
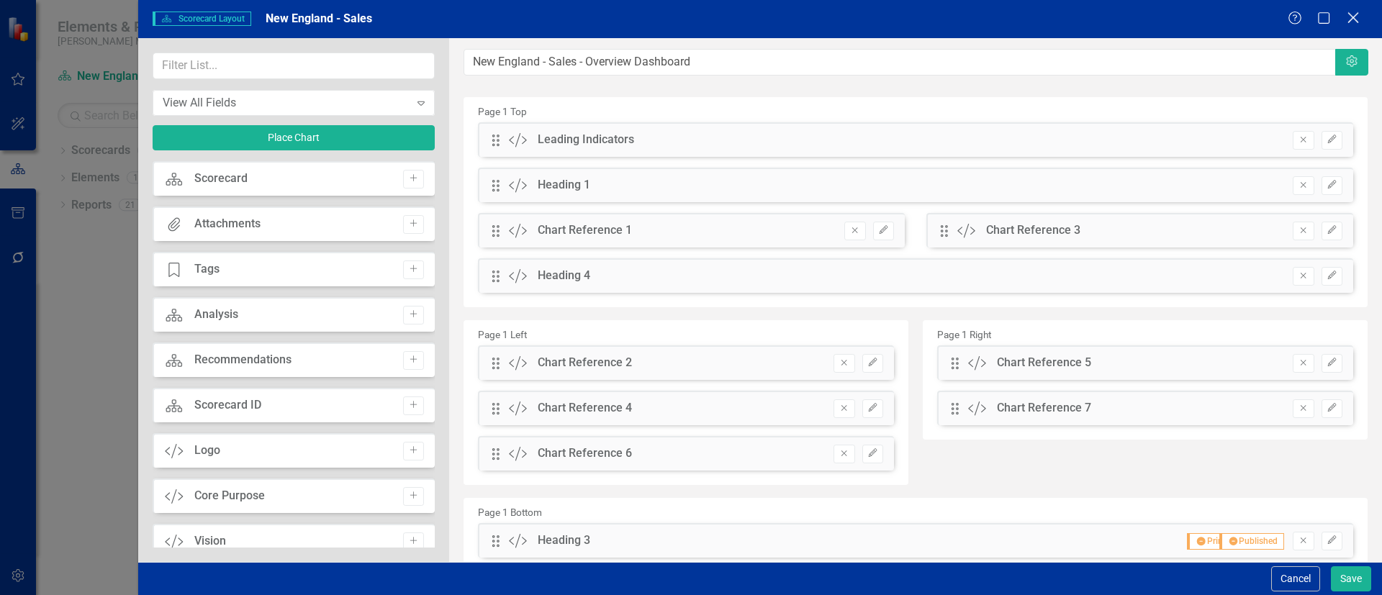
click at [1353, 14] on icon "Close" at bounding box center [1353, 18] width 18 height 14
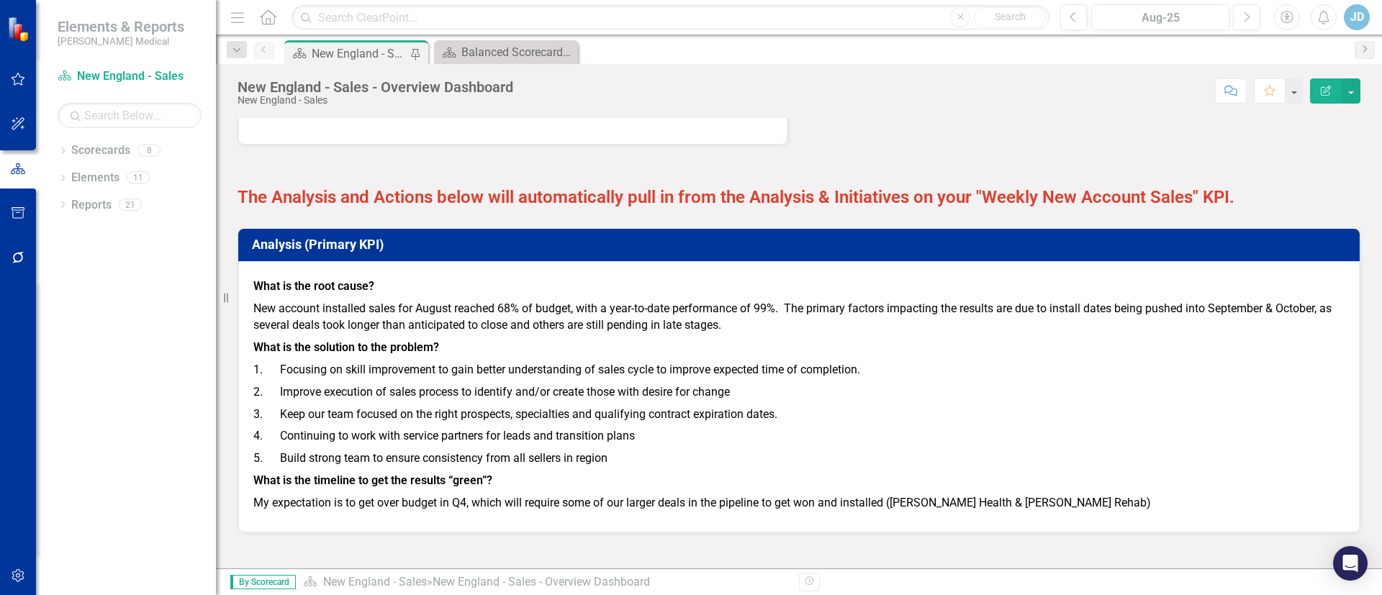
scroll to position [1512, 0]
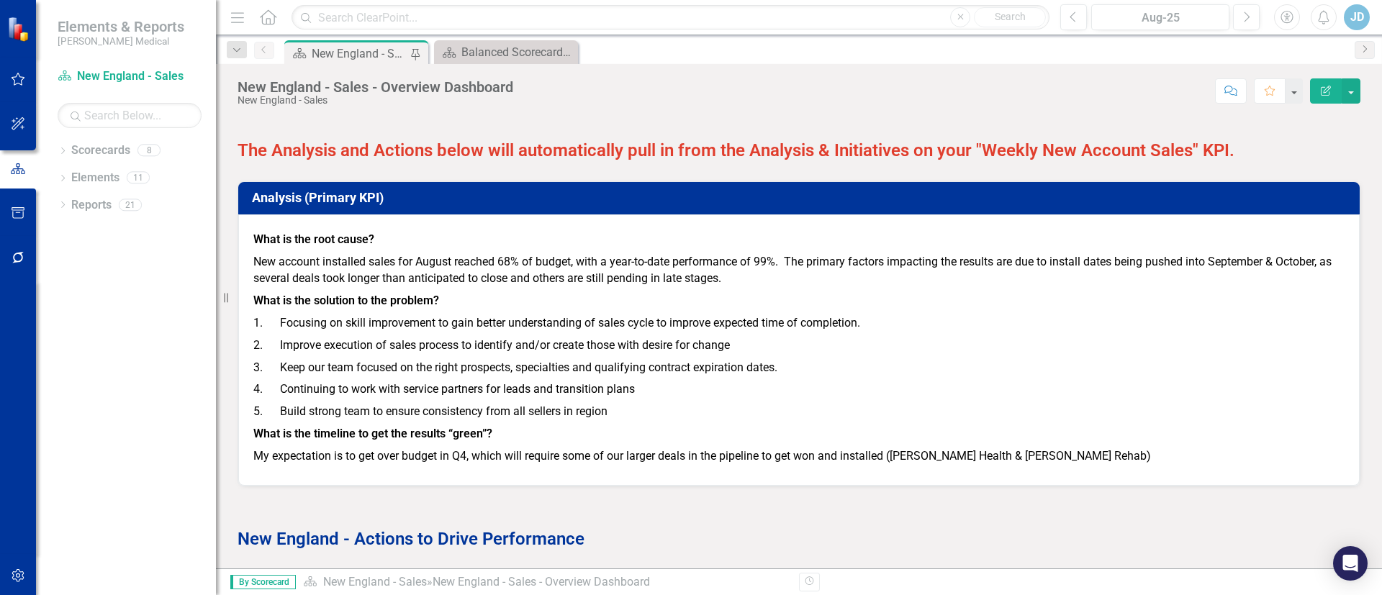
click at [1328, 91] on icon "button" at bounding box center [1326, 91] width 10 height 10
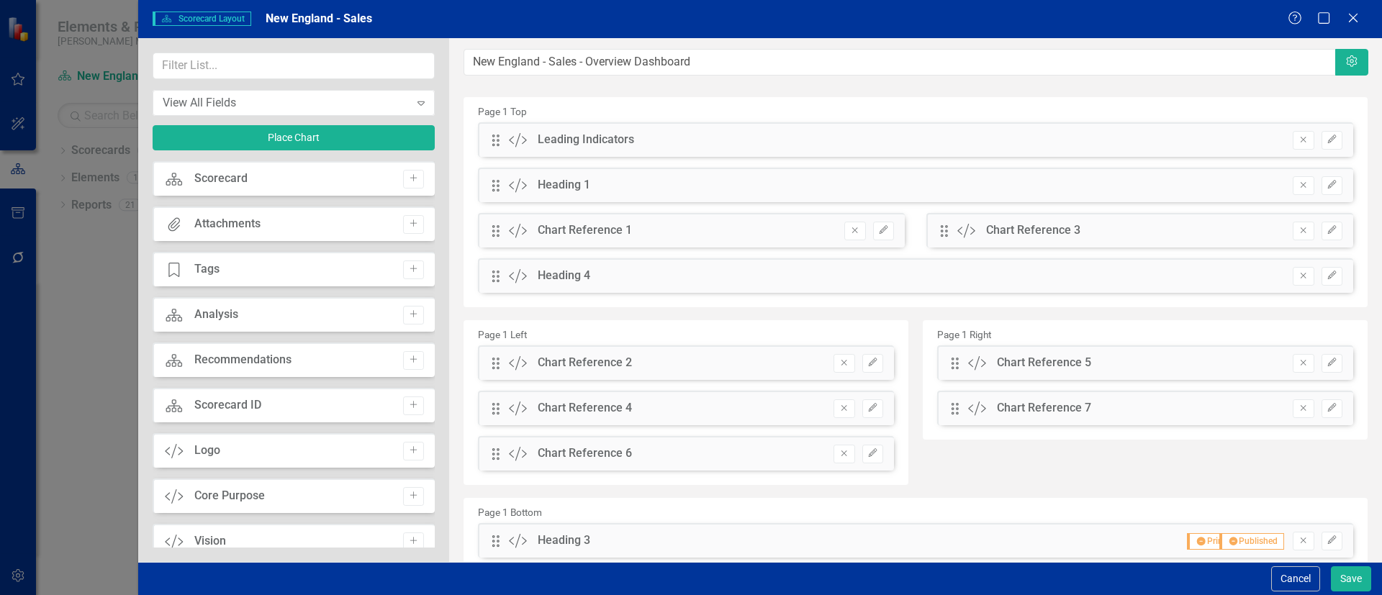
click at [1298, 365] on icon "Remove" at bounding box center [1303, 363] width 11 height 9
click at [844, 413] on button "Remove" at bounding box center [844, 409] width 21 height 19
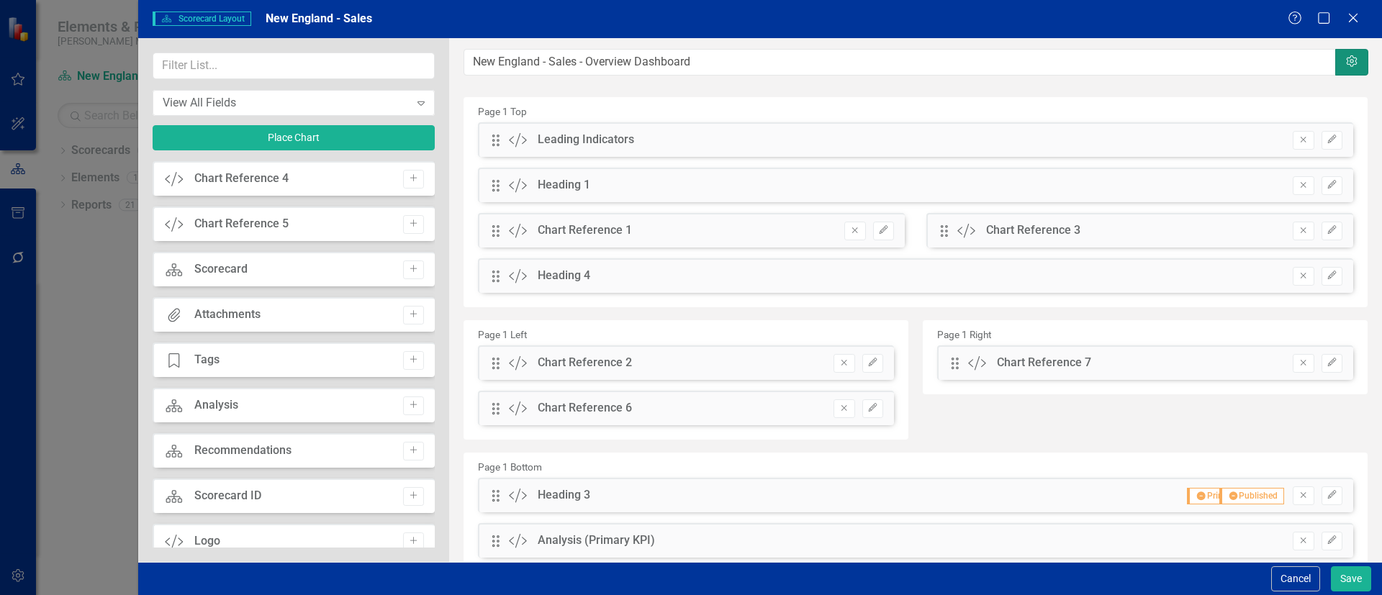
click at [1345, 58] on icon "Settings" at bounding box center [1352, 62] width 14 height 12
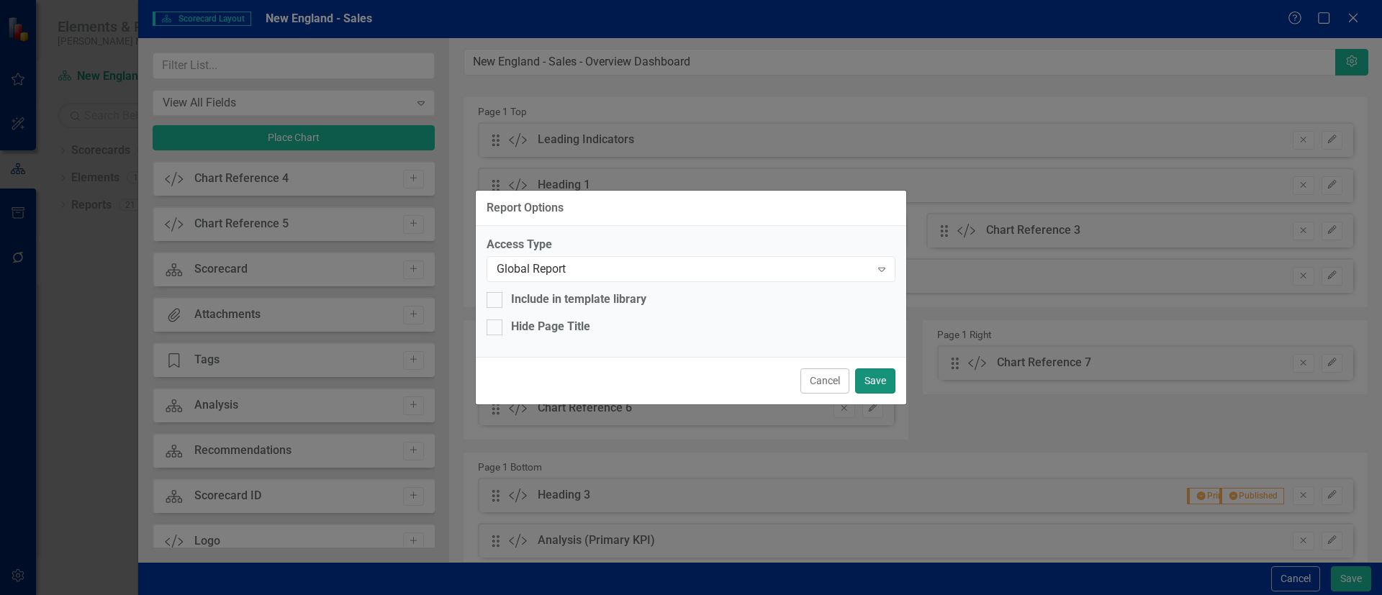
click at [877, 384] on button "Save" at bounding box center [875, 381] width 40 height 25
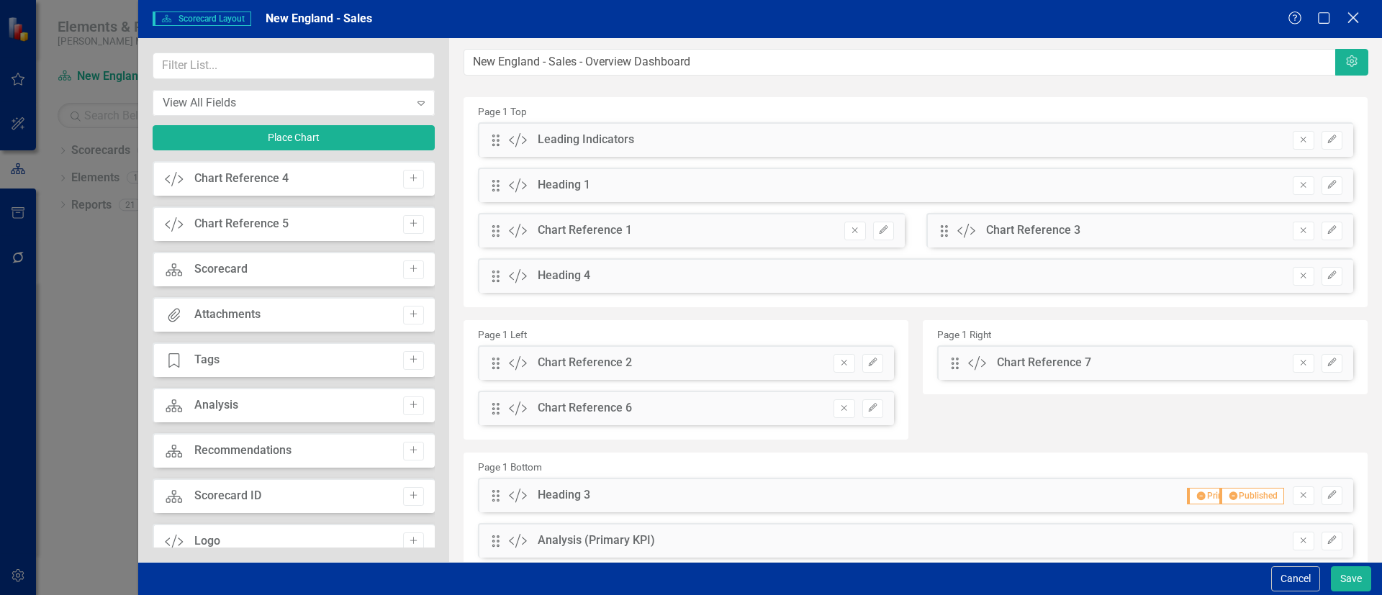
click at [1356, 17] on icon "Close" at bounding box center [1353, 18] width 18 height 14
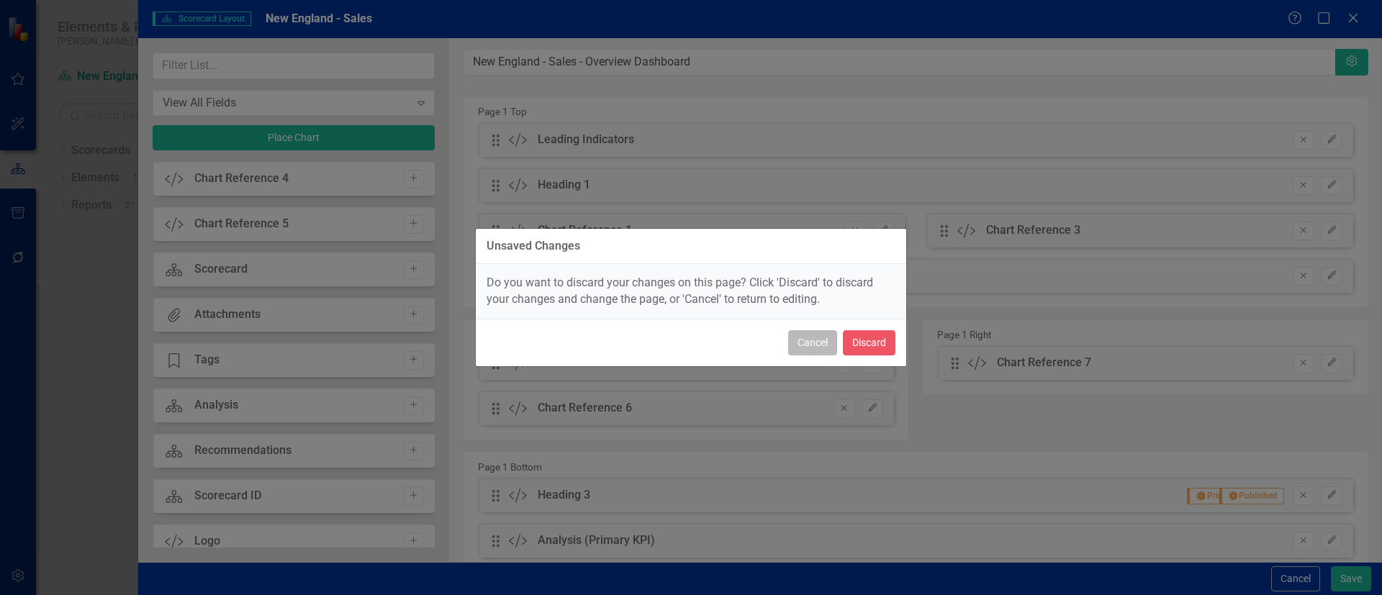
click at [816, 343] on button "Cancel" at bounding box center [812, 342] width 49 height 25
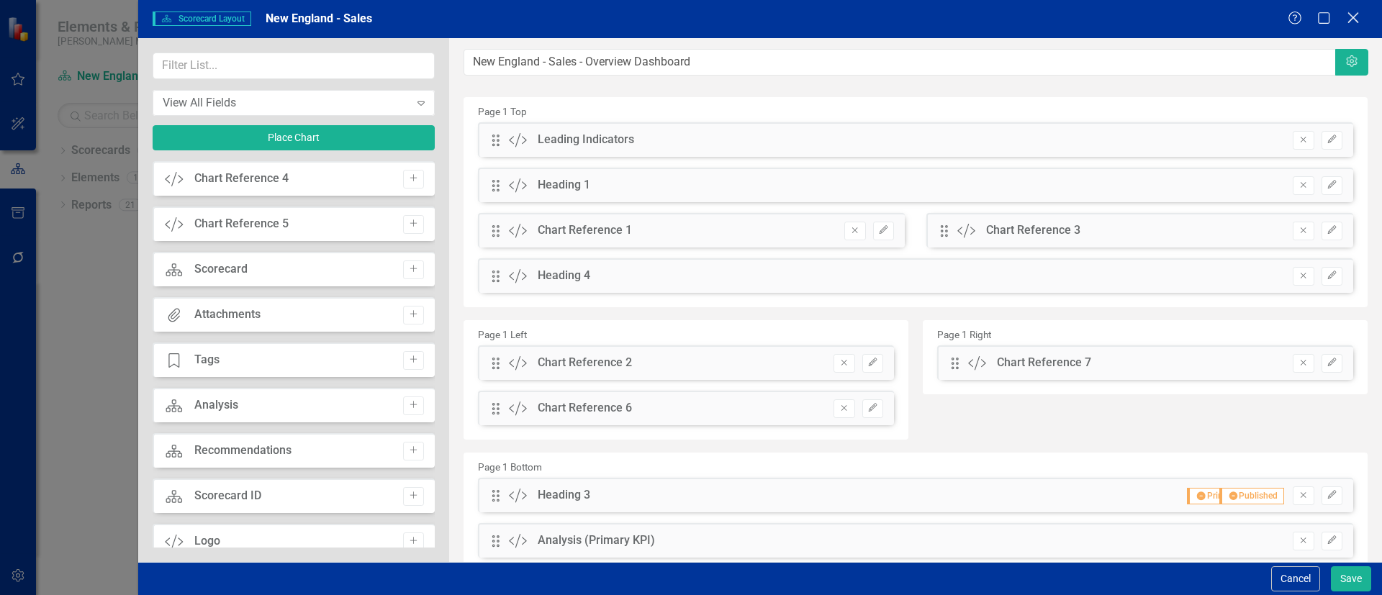
click at [1347, 17] on icon "Close" at bounding box center [1353, 18] width 18 height 14
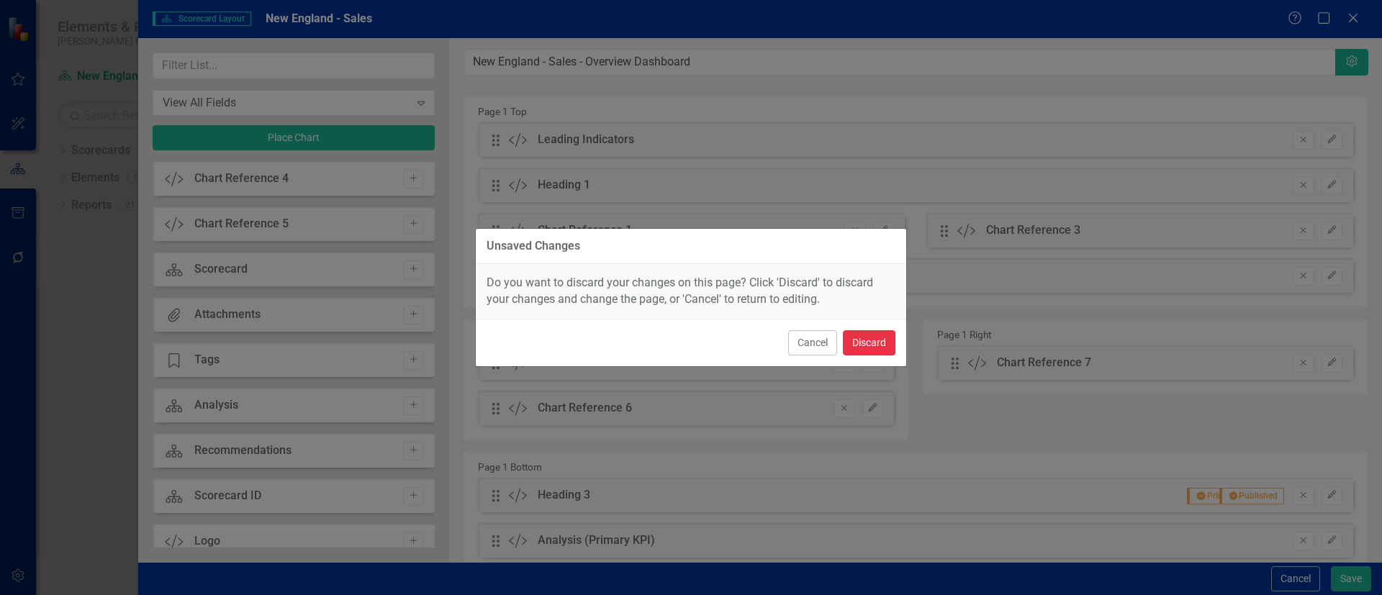
click at [872, 345] on button "Discard" at bounding box center [869, 342] width 53 height 25
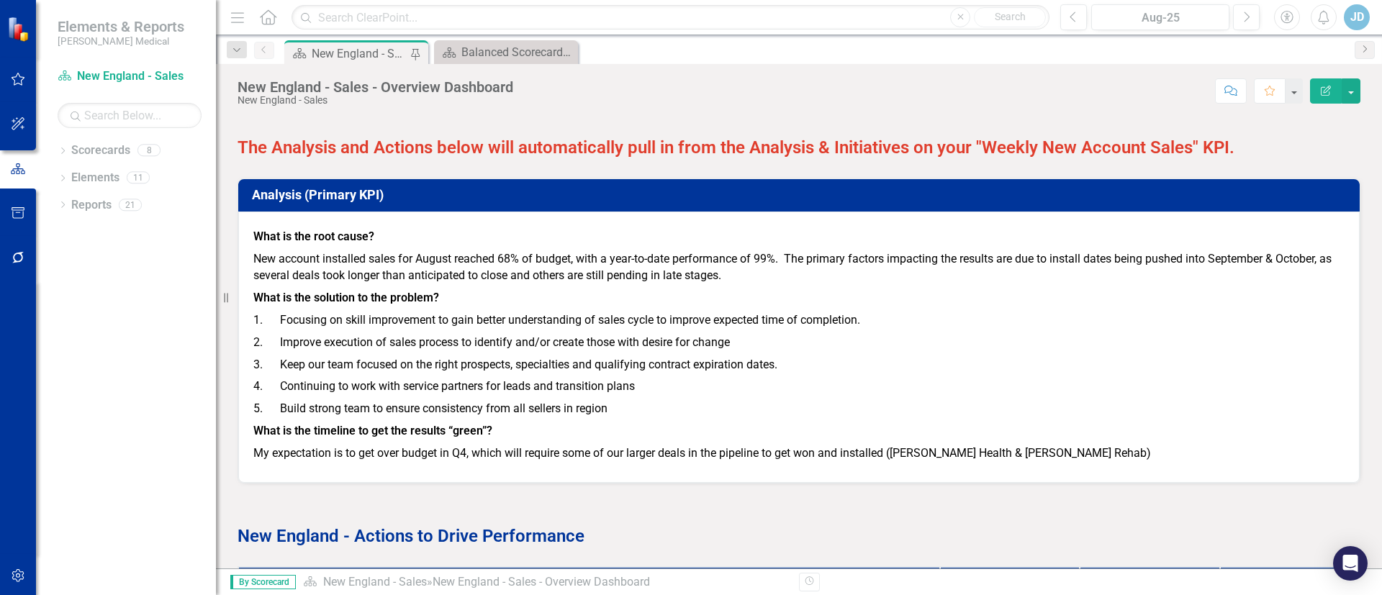
scroll to position [1482, 0]
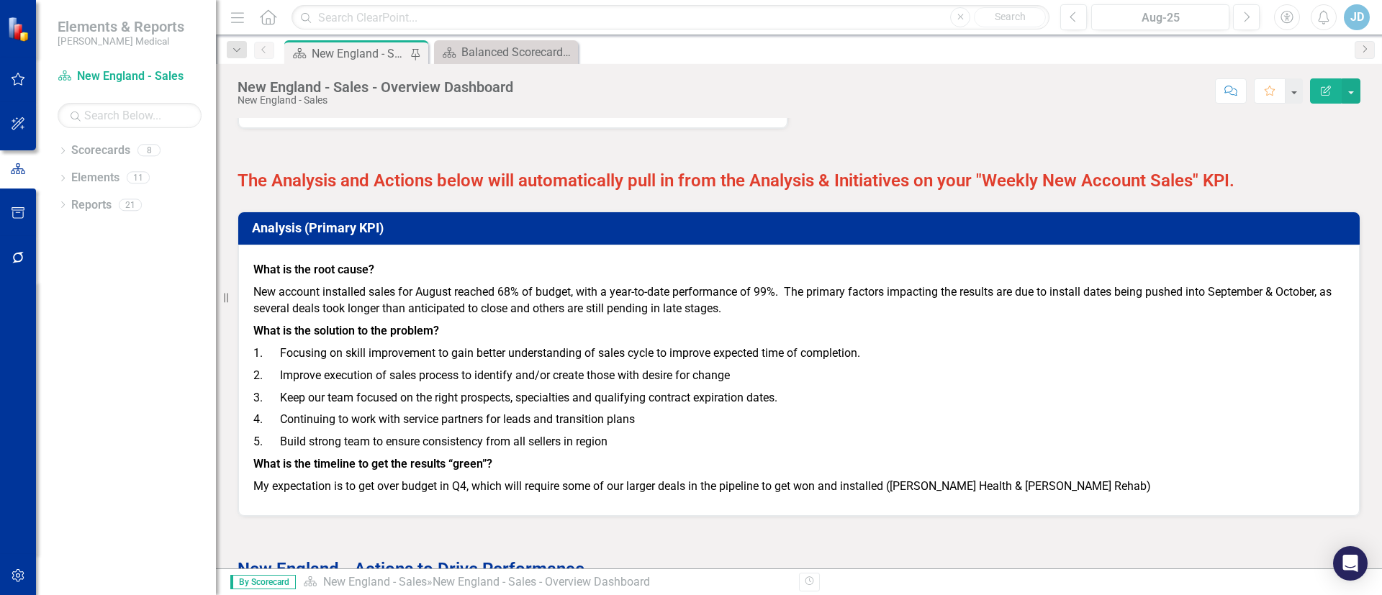
click at [278, 279] on p "What is the root cause?" at bounding box center [798, 270] width 1091 height 22
drag, startPoint x: 1113, startPoint y: 500, endPoint x: 1031, endPoint y: 472, distance: 86.7
click at [1057, 482] on div "What is the root cause? New account installed sales for August reached 68% of b…" at bounding box center [798, 378] width 1091 height 244
click at [1000, 465] on p "What is the timeline to get the results “green”?" at bounding box center [798, 465] width 1091 height 22
click at [1000, 464] on p "What is the timeline to get the results “green”?" at bounding box center [798, 465] width 1091 height 22
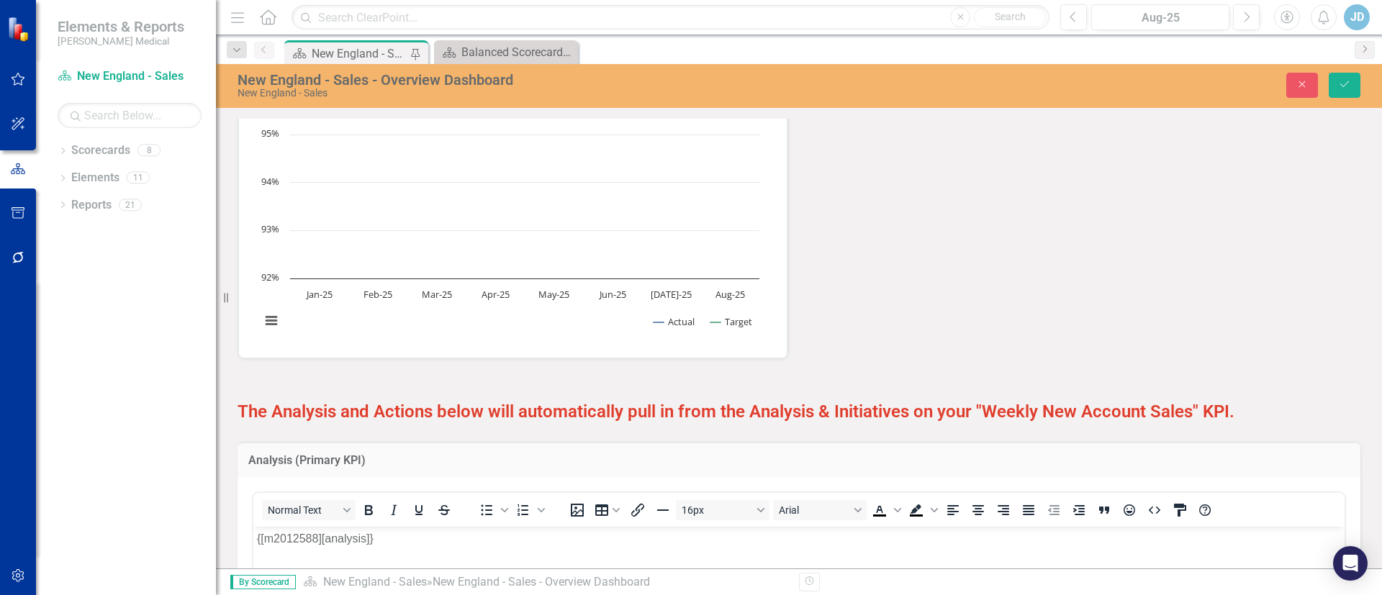
scroll to position [1296, 0]
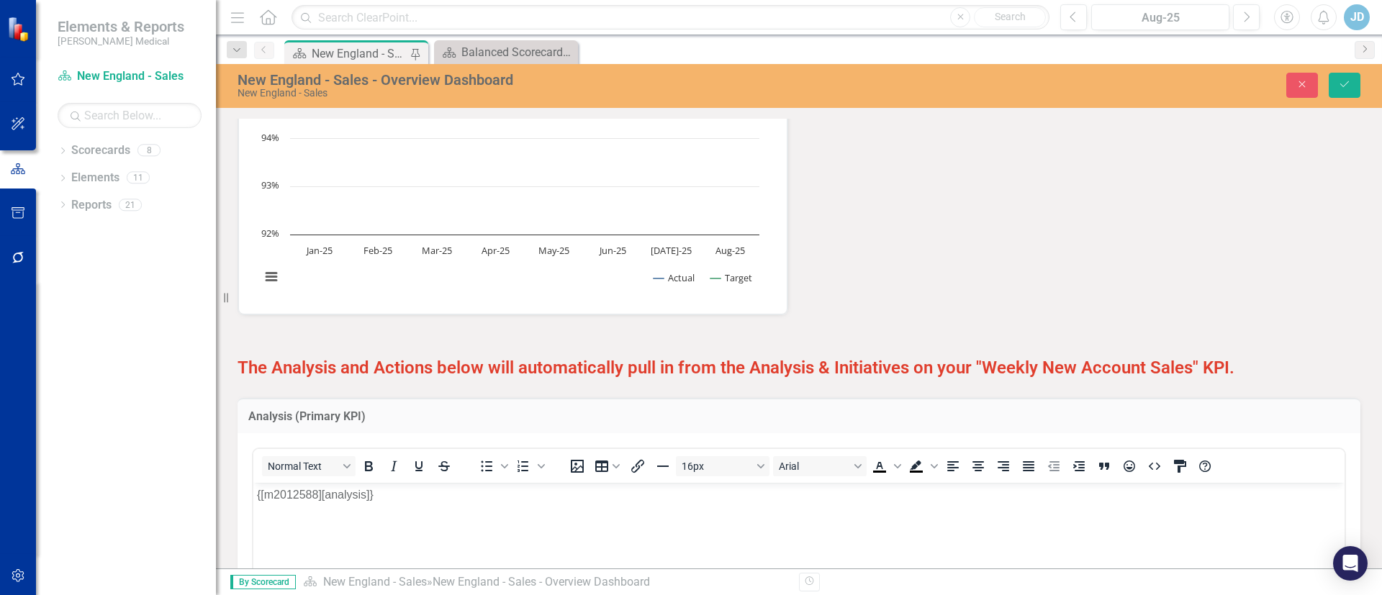
click at [708, 367] on strong "The Analysis and Actions below will automatically pull in from the Analysis & I…" at bounding box center [736, 368] width 997 height 20
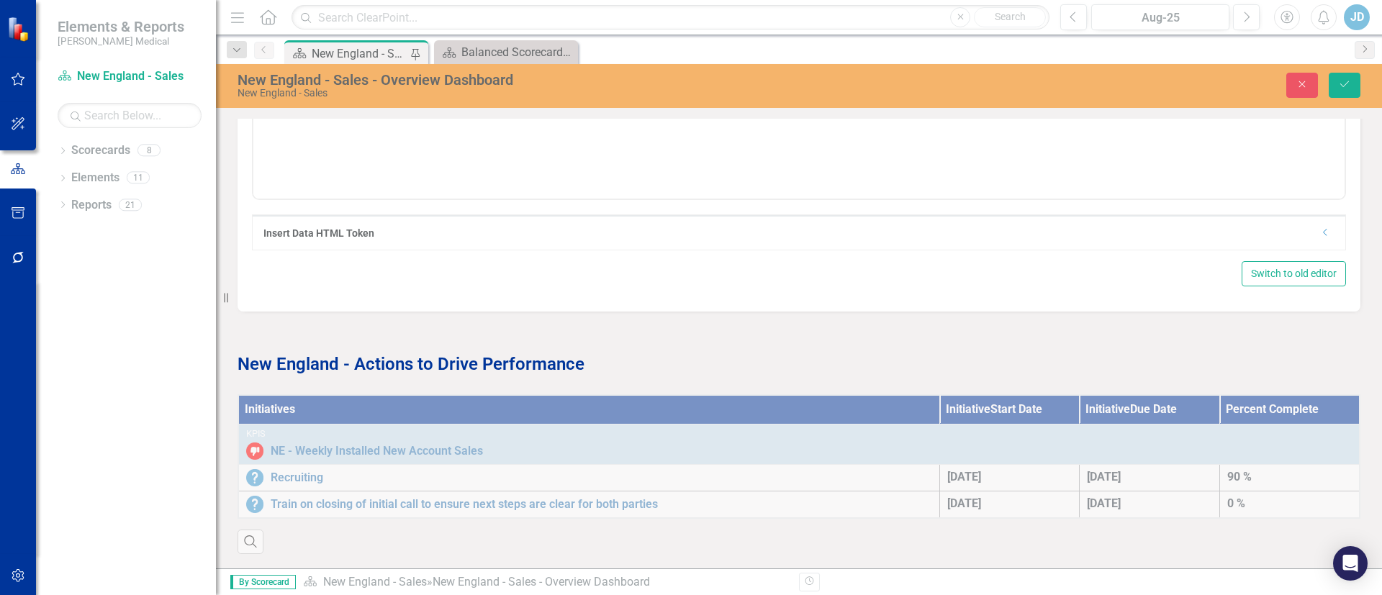
scroll to position [1842, 0]
click at [631, 482] on div "Initiatives Initiative Start Date Initiative Due Date Percent Complete KPIs NE …" at bounding box center [799, 466] width 1145 height 178
click at [1297, 82] on icon "Close" at bounding box center [1302, 84] width 13 height 10
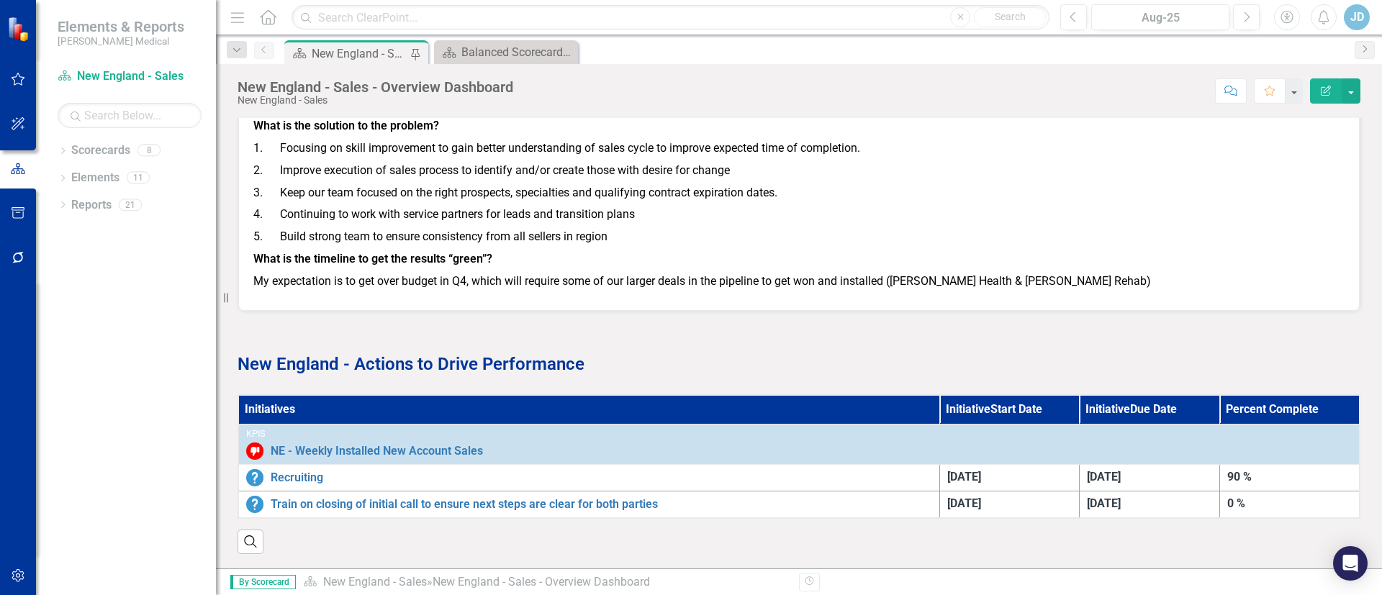
scroll to position [1698, 0]
click at [263, 395] on th "Initiatives" at bounding box center [588, 409] width 701 height 29
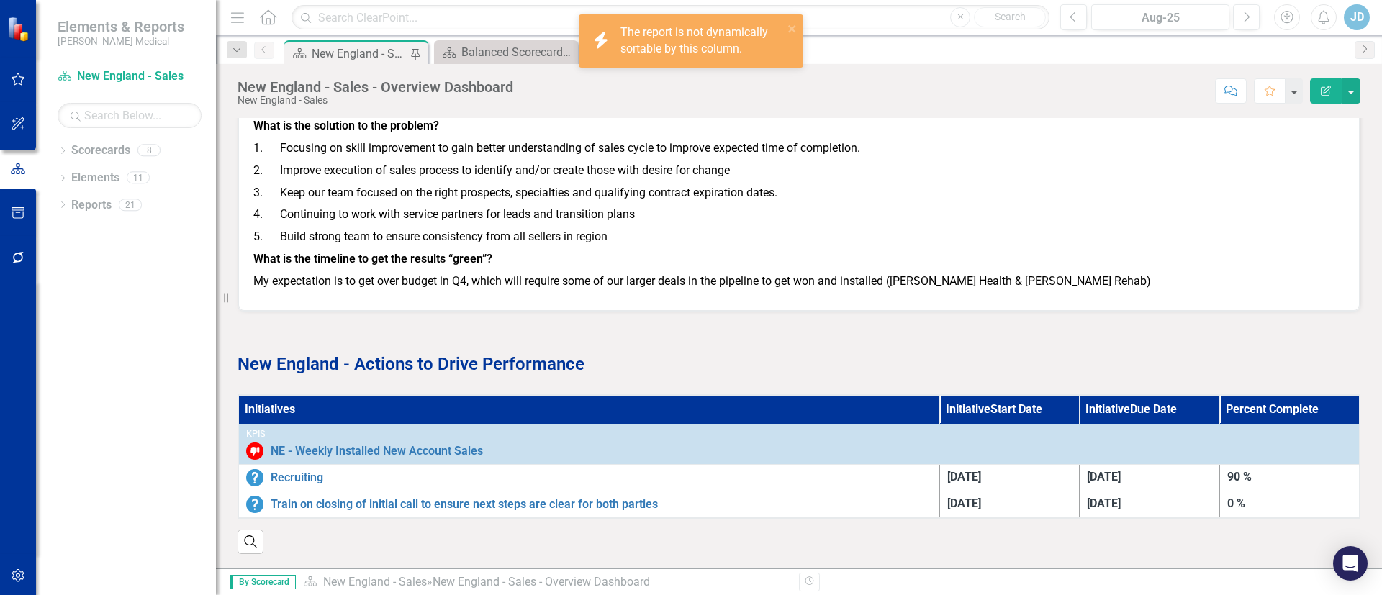
click at [274, 400] on th "Initiatives" at bounding box center [588, 409] width 701 height 29
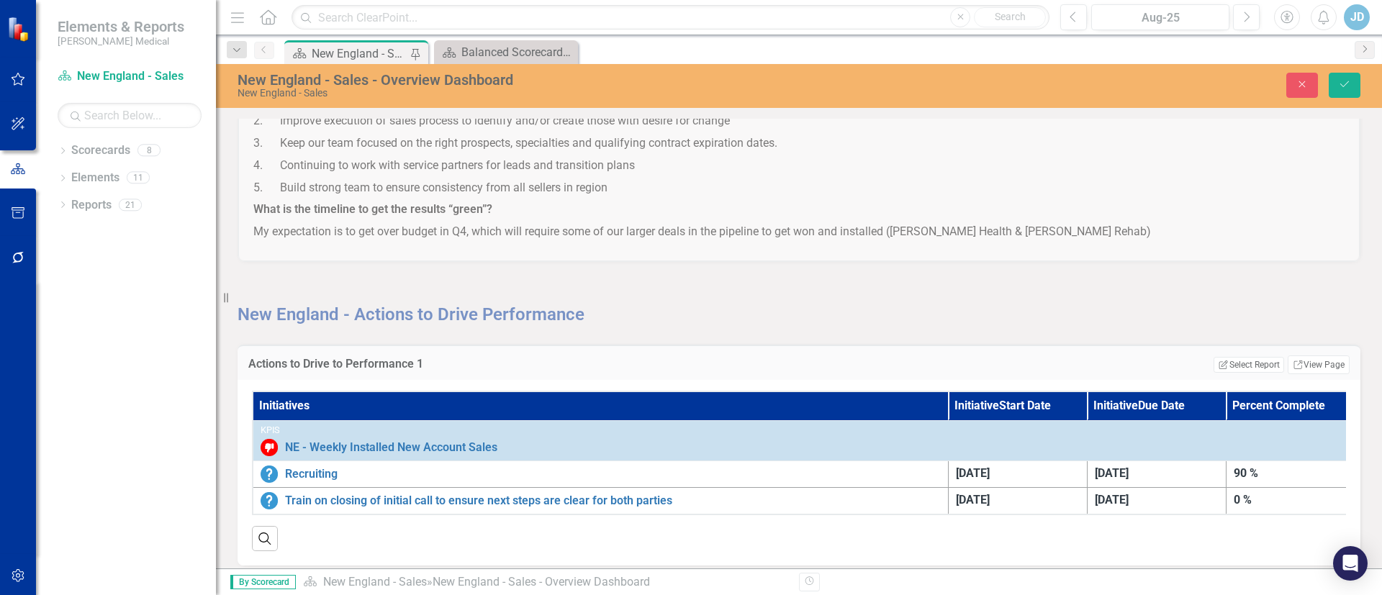
scroll to position [1759, 0]
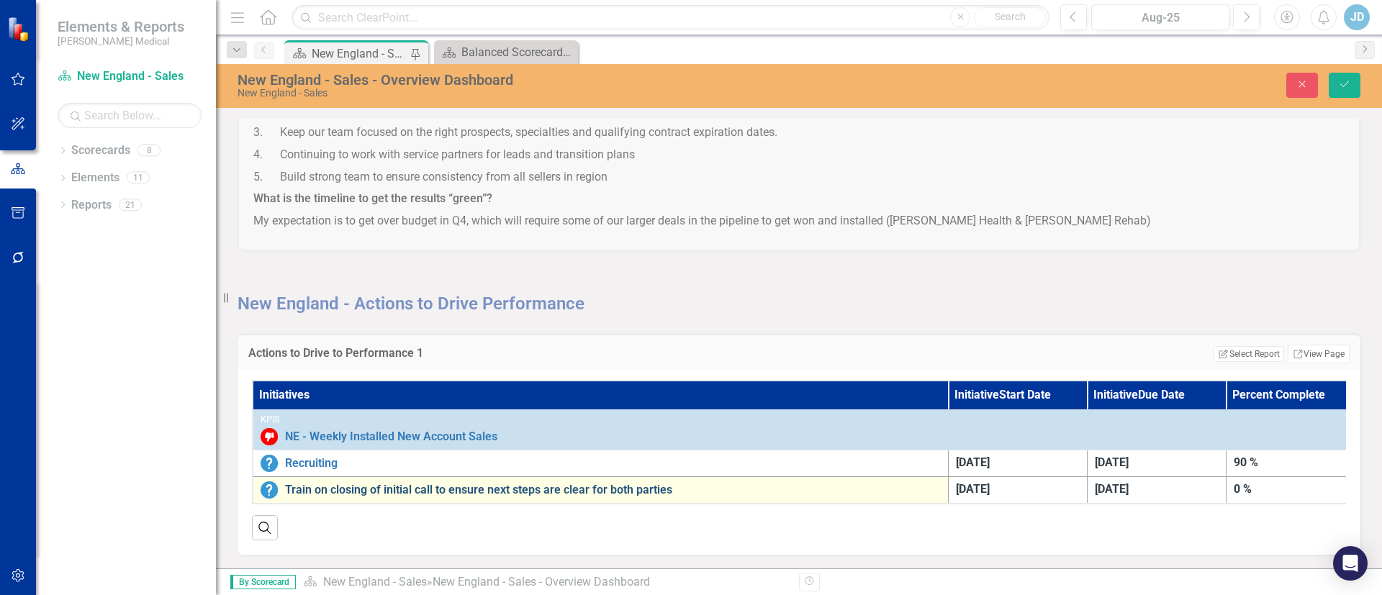
click at [488, 484] on link "Train on closing of initial call to ensure next steps are clear for both parties" at bounding box center [613, 490] width 656 height 13
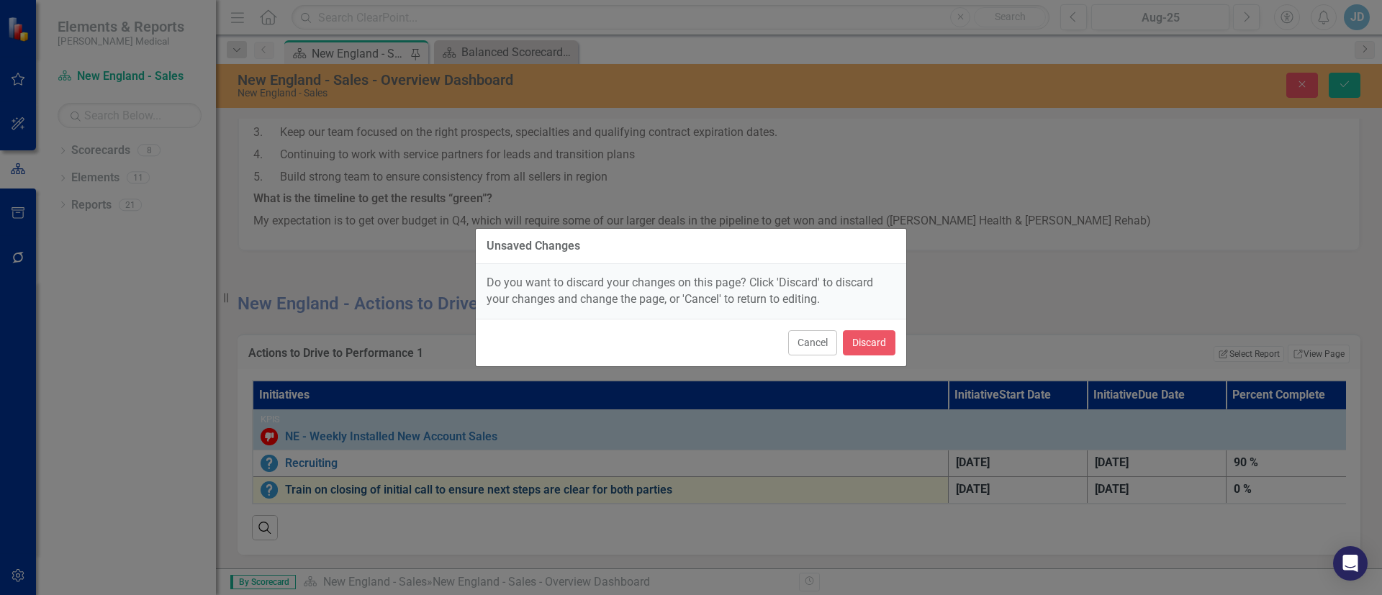
click at [488, 479] on div "Unsaved Changes Do you want to discard your changes on this page? Click 'Discar…" at bounding box center [691, 297] width 432 height 595
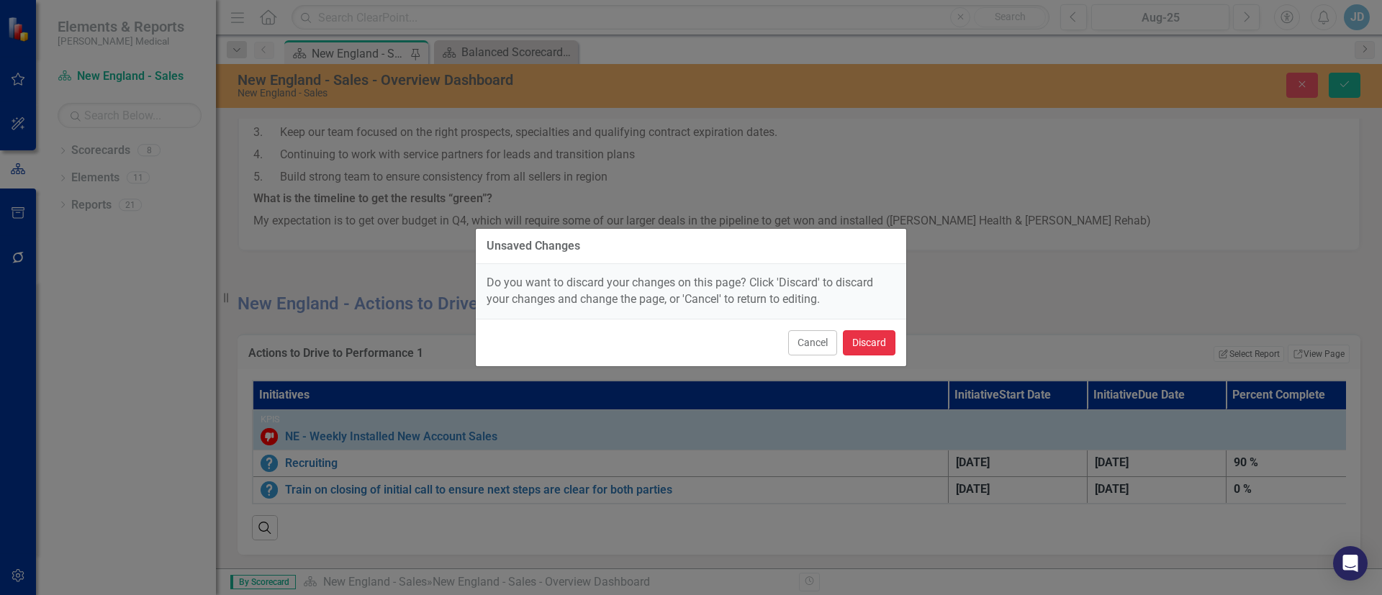
click at [877, 336] on button "Discard" at bounding box center [869, 342] width 53 height 25
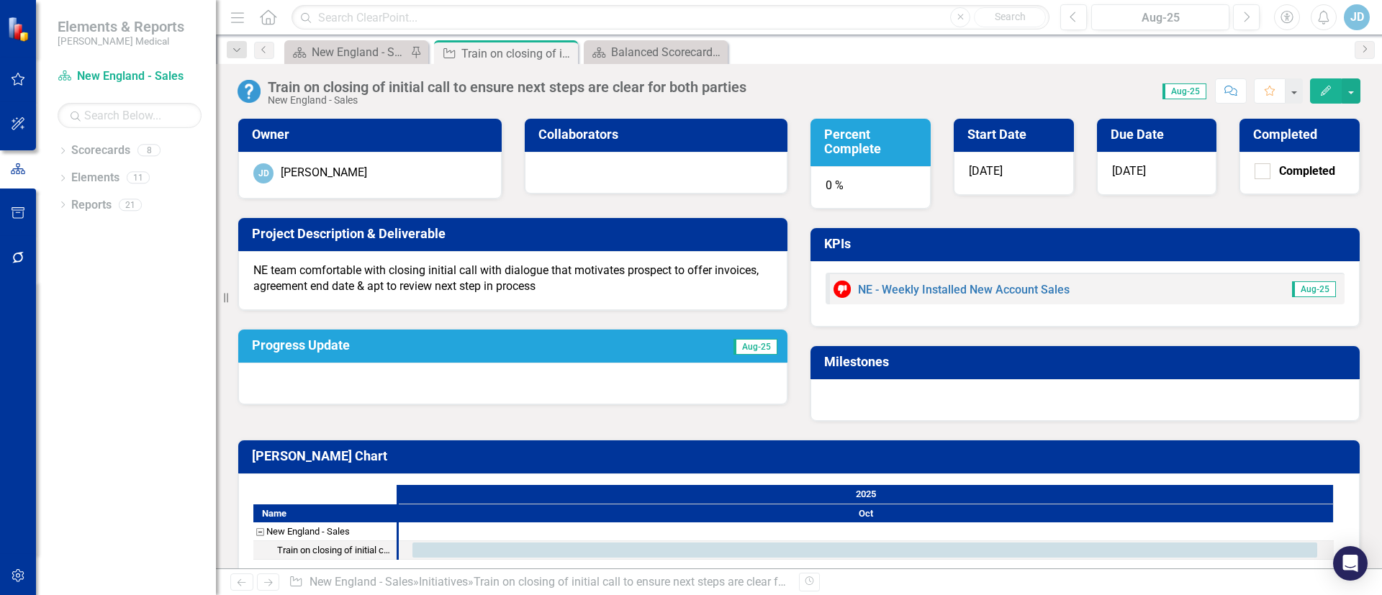
click at [869, 186] on div "0 %" at bounding box center [871, 187] width 120 height 43
click at [819, 183] on div "0 %" at bounding box center [871, 187] width 120 height 43
click at [856, 143] on h3 "Percent Complete" at bounding box center [873, 141] width 98 height 29
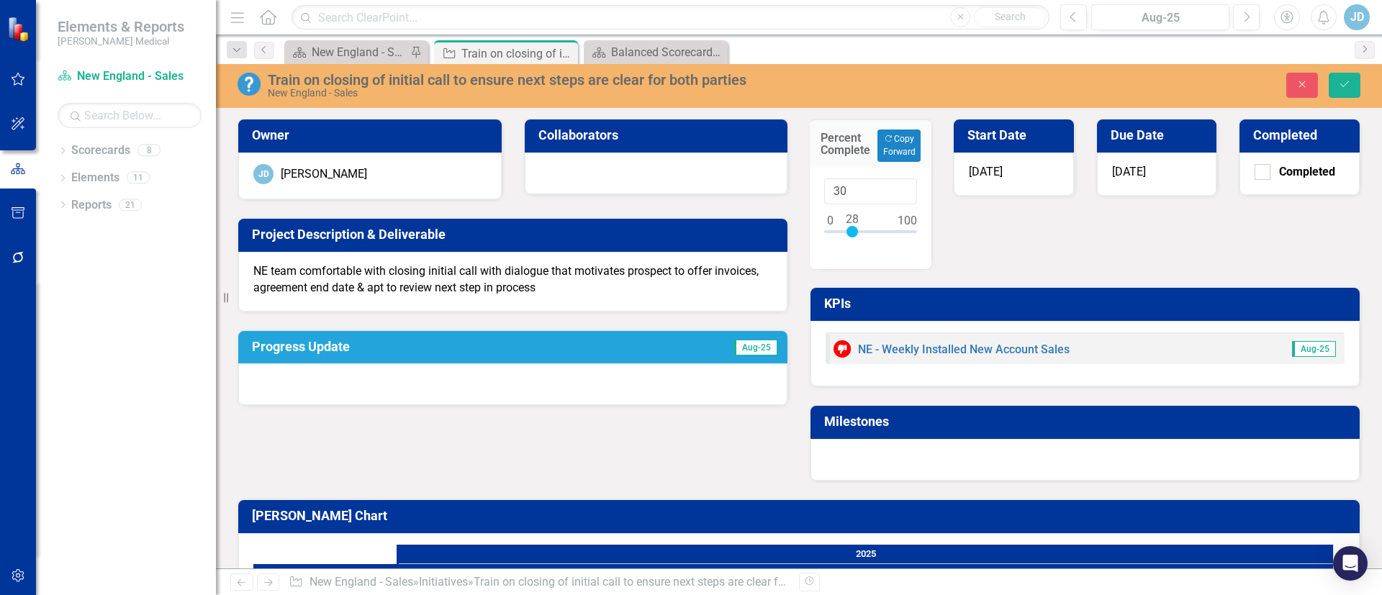
type input "25"
drag, startPoint x: 829, startPoint y: 231, endPoint x: 849, endPoint y: 233, distance: 20.3
click at [849, 233] on div at bounding box center [850, 232] width 12 height 12
click at [1031, 237] on div "Percent Complete Copy Forward Copy Forward 25 Start Date [DATE] Due Date [DATE]…" at bounding box center [1085, 291] width 572 height 381
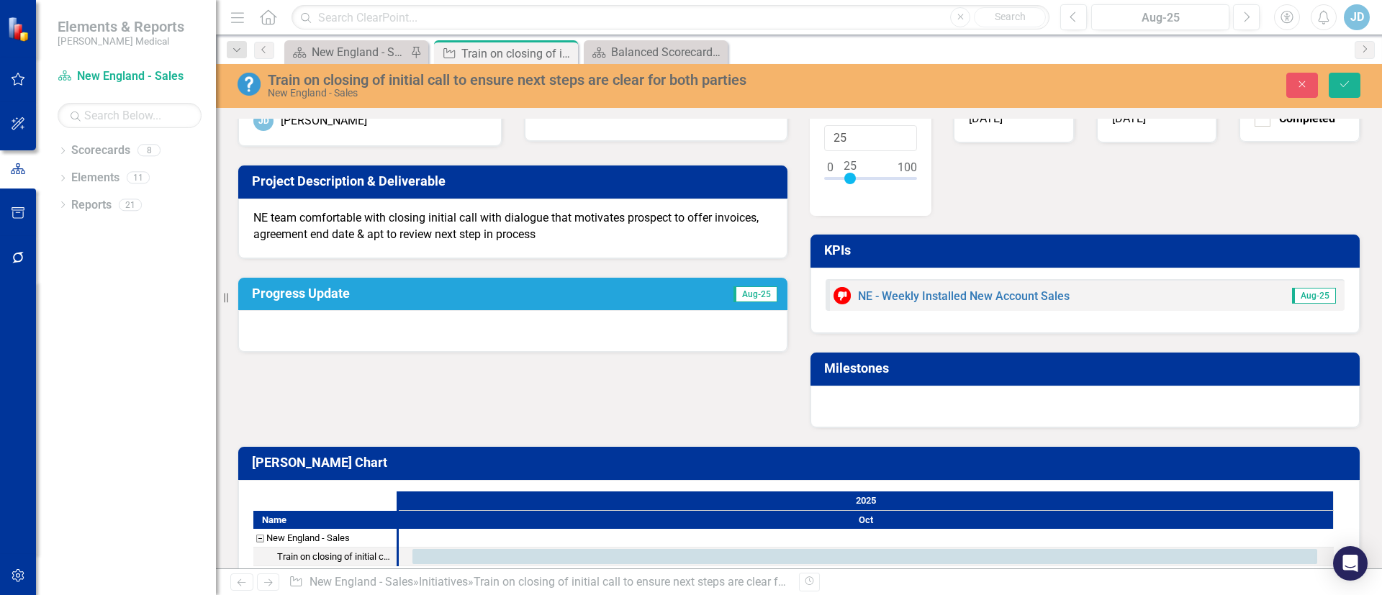
scroll to position [81, 0]
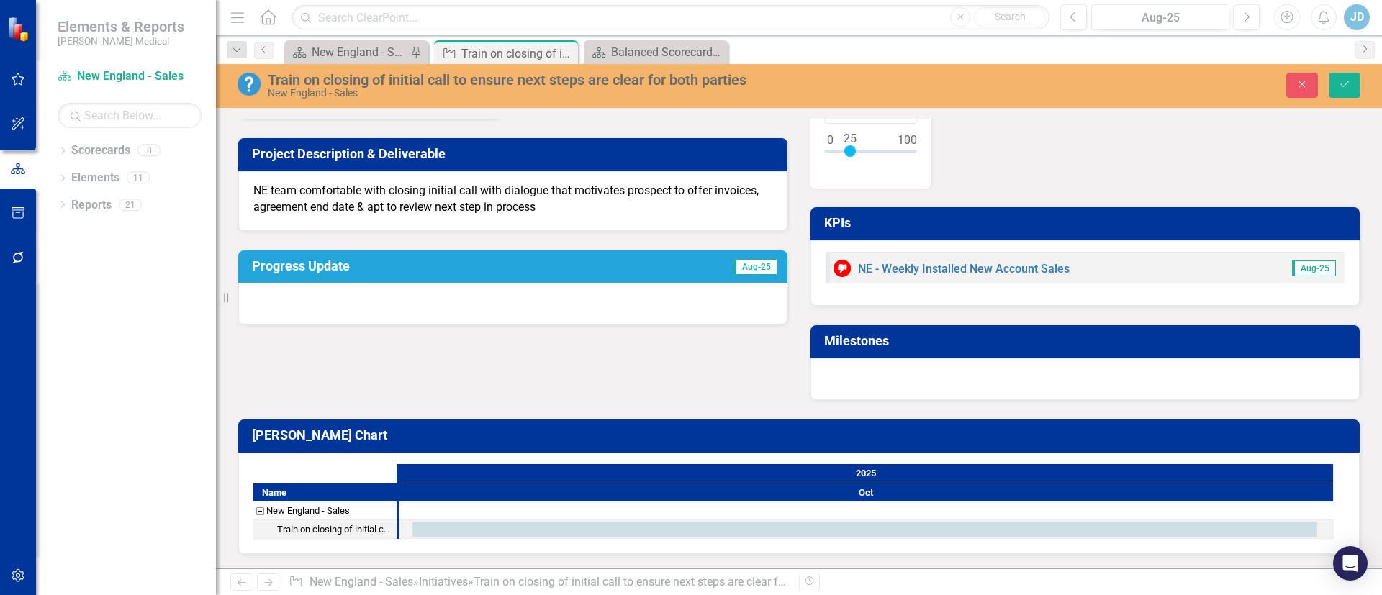
click at [747, 263] on span "Aug-25" at bounding box center [756, 267] width 44 height 16
click at [1346, 86] on icon "Save" at bounding box center [1344, 84] width 13 height 10
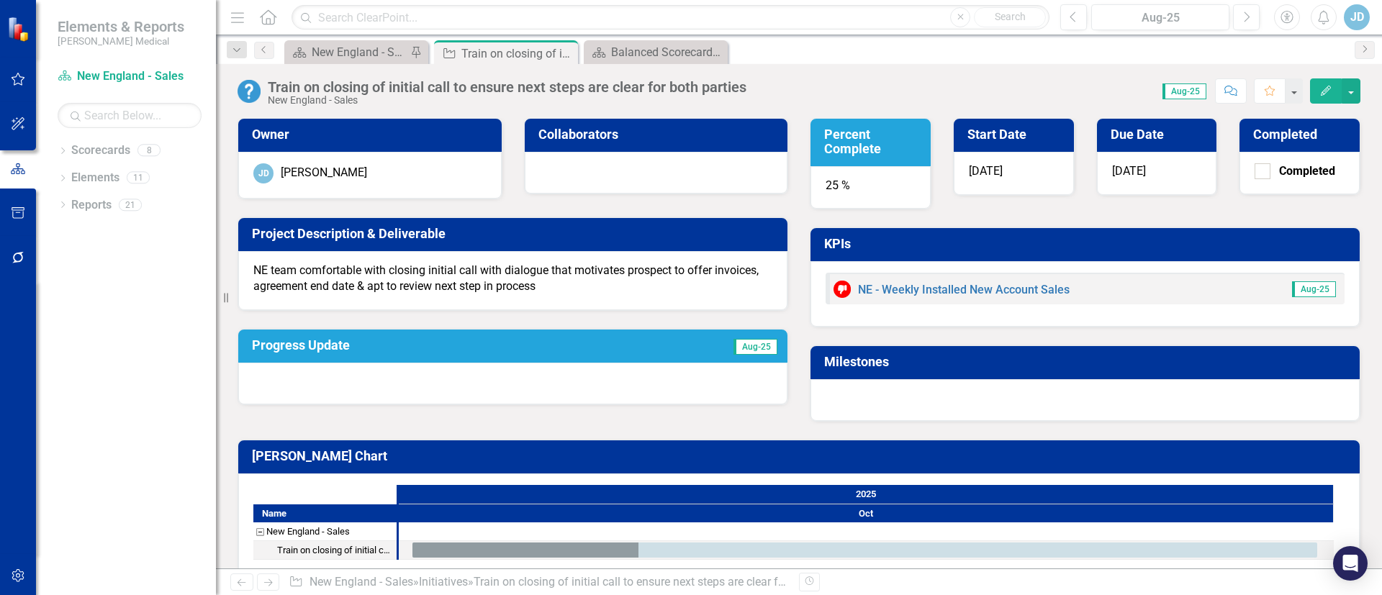
click at [1328, 89] on icon "Edit" at bounding box center [1326, 91] width 13 height 10
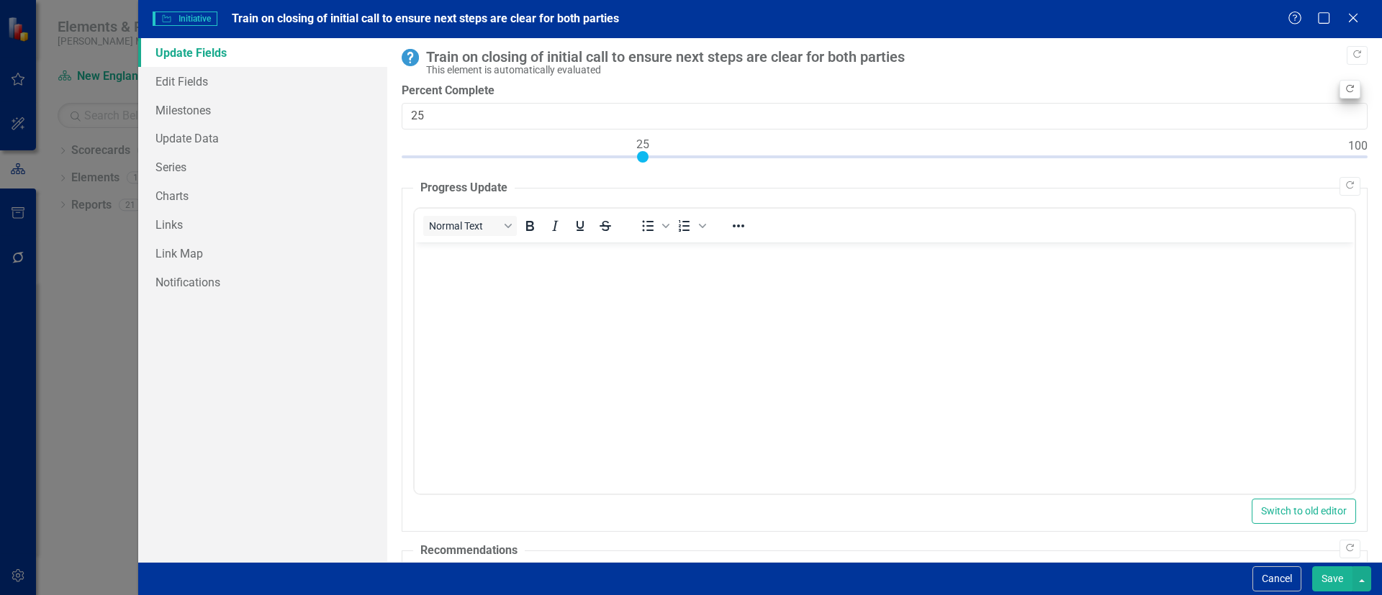
scroll to position [0, 0]
click at [1351, 17] on icon "Close" at bounding box center [1353, 18] width 18 height 14
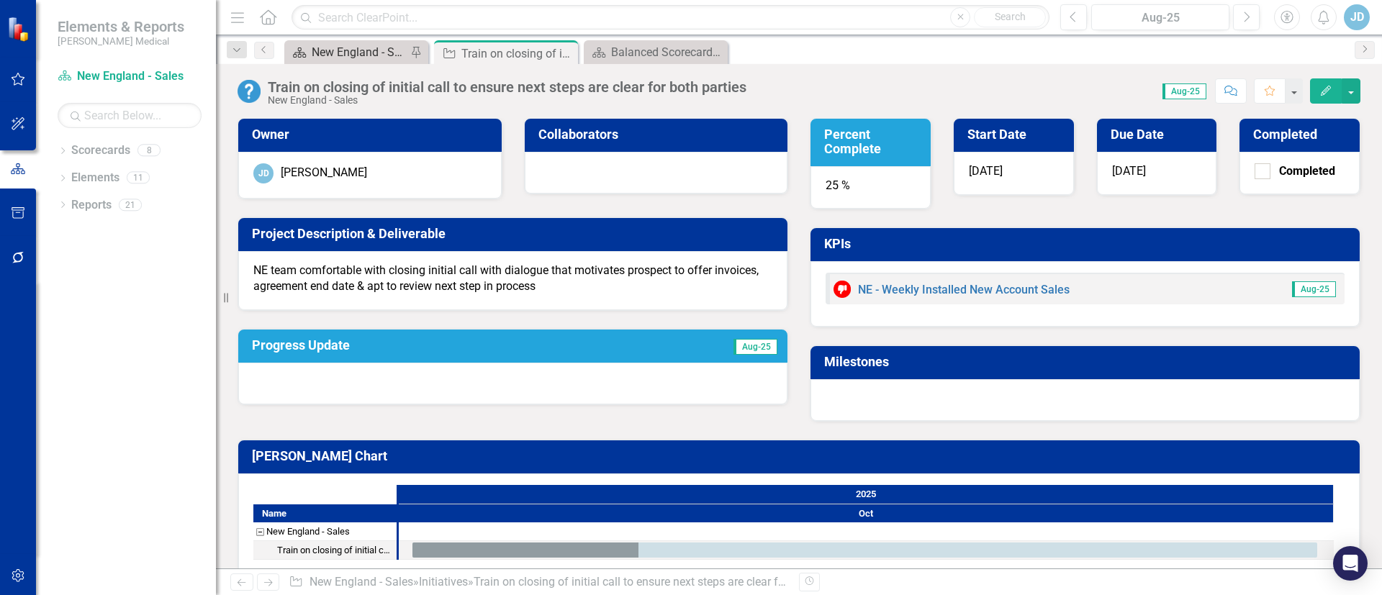
click at [337, 49] on div "New England - Sales - Overview Dashboard" at bounding box center [359, 52] width 95 height 18
